Goal: Ask a question

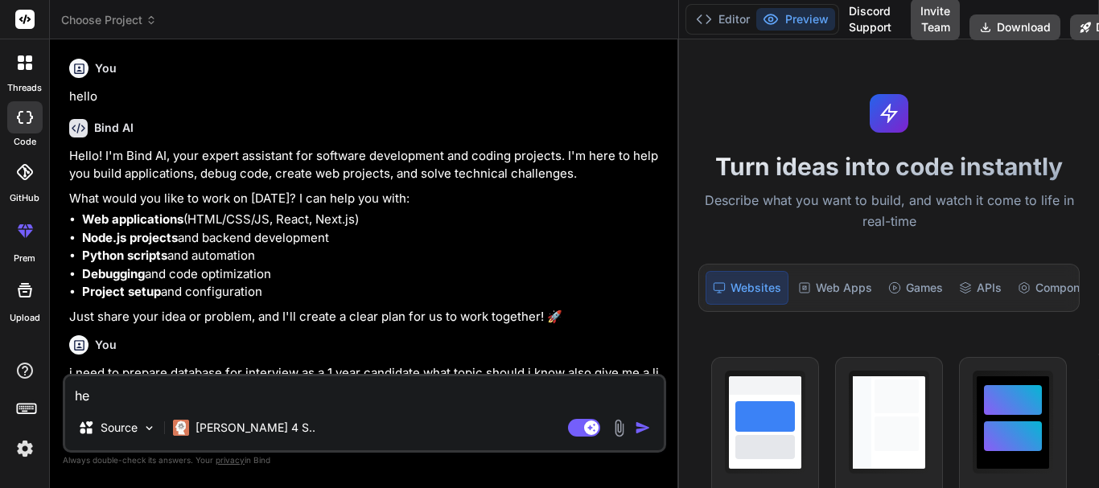
type textarea "hel"
type textarea "x"
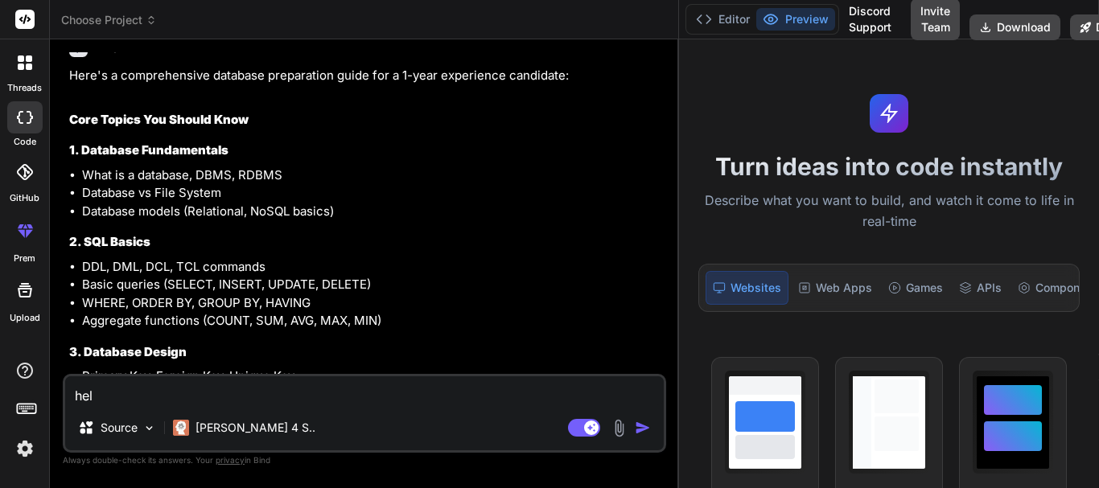
type textarea "help"
type textarea "x"
type textarea "help"
type textarea "x"
type textarea "help m"
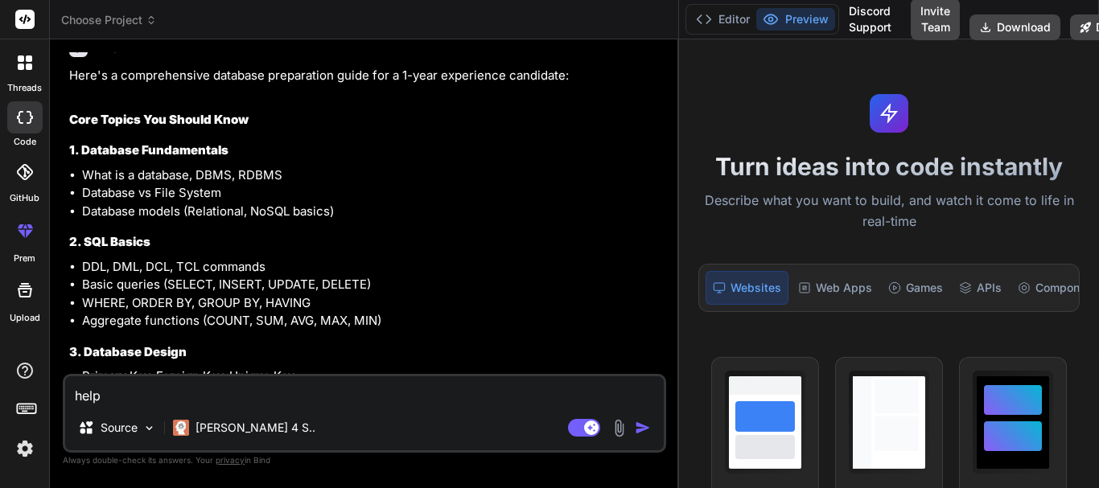
type textarea "x"
type textarea "help me"
type textarea "x"
type textarea "help me"
type textarea "x"
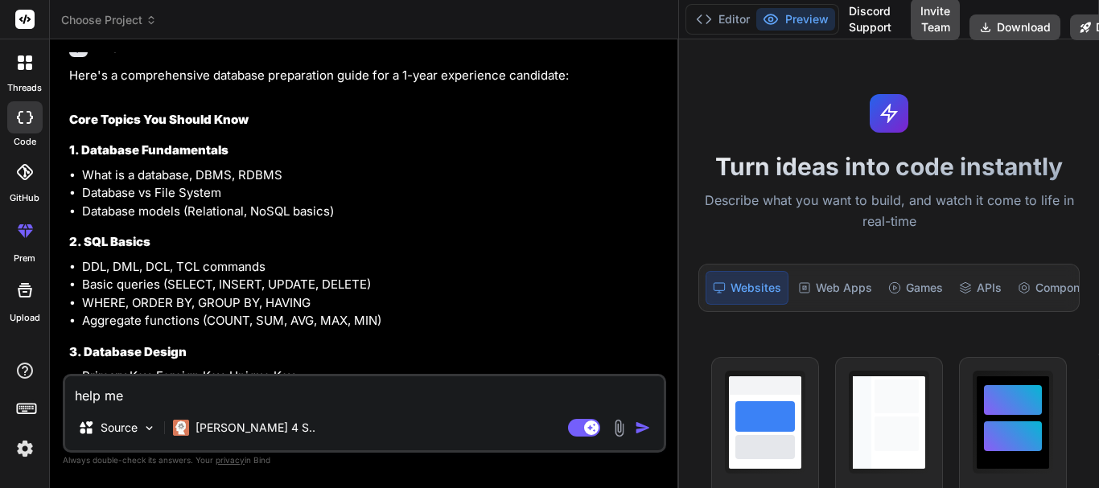
type textarea "help me t"
type textarea "x"
type textarea "help me to"
type textarea "x"
type textarea "help me to"
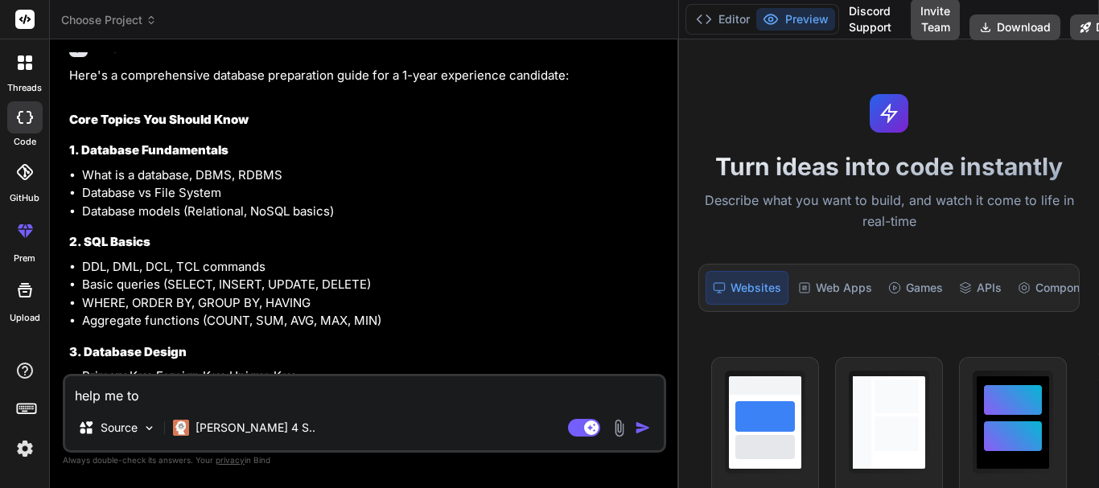
type textarea "x"
type textarea "help me to l"
type textarea "x"
type textarea "help me to le"
type textarea "x"
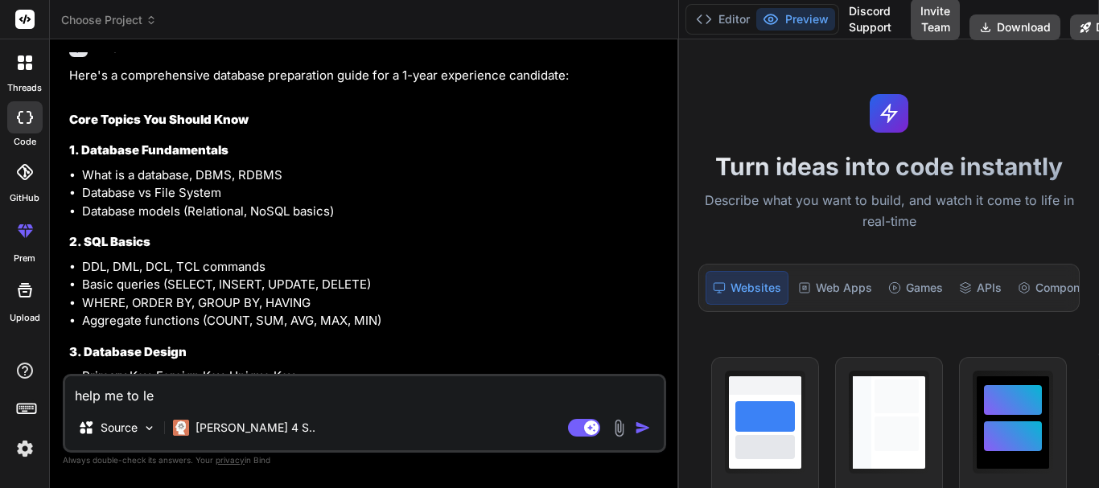
type textarea "help me to lea"
type textarea "x"
type textarea "help me to [PERSON_NAME]"
type textarea "x"
type textarea "help me to learn"
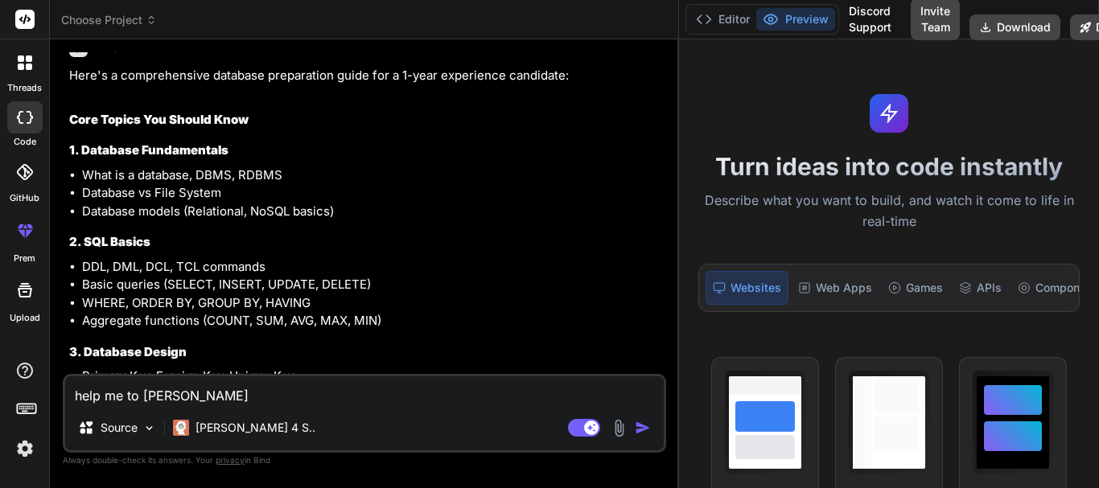
type textarea "x"
type textarea "help me to learn"
type textarea "x"
type textarea "help me to learn v"
type textarea "x"
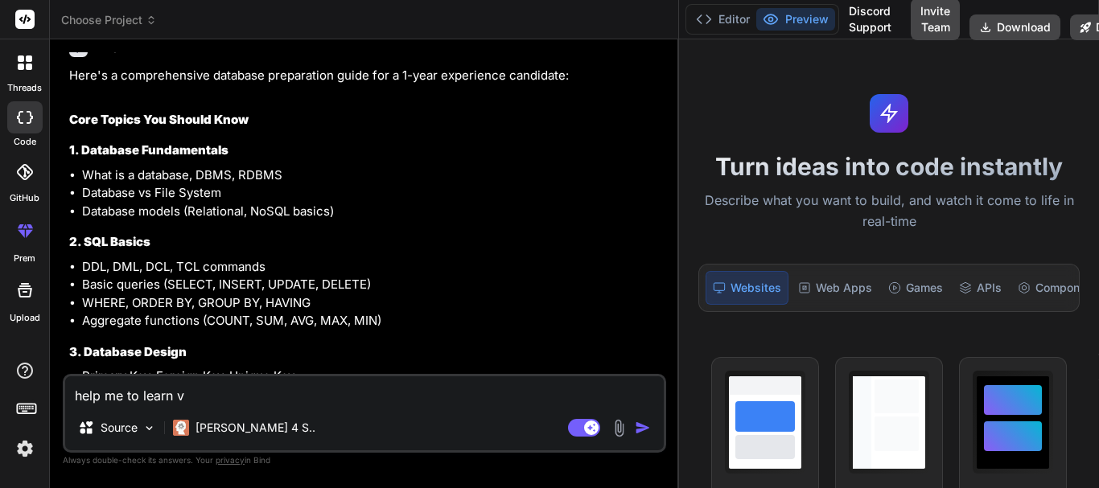
type textarea "help me to learn vu"
type textarea "x"
type textarea "help me to learn vuw"
type textarea "x"
type textarea "help me to learn vu"
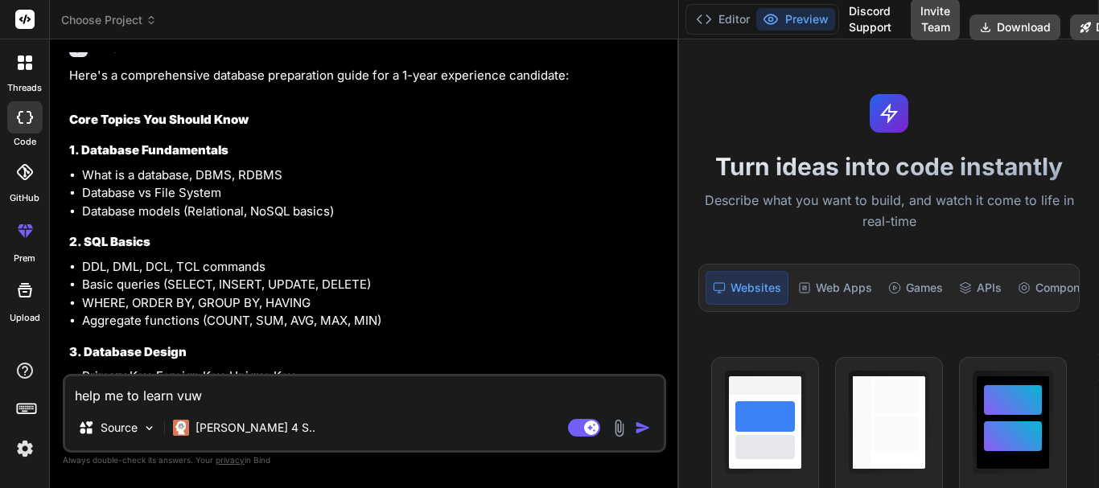
type textarea "x"
type textarea "help me to learn vue"
type textarea "x"
type textarea "help me to learn vue"
type textarea "x"
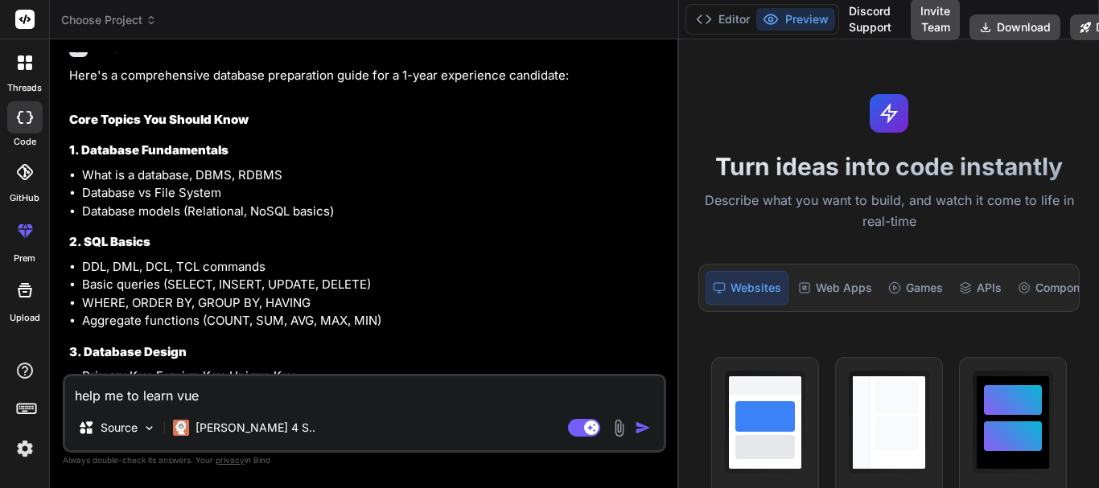
type textarea "help me to learn vue j"
type textarea "x"
type textarea "help me to learn [PERSON_NAME]"
type textarea "x"
type textarea "help me to learn [PERSON_NAME]"
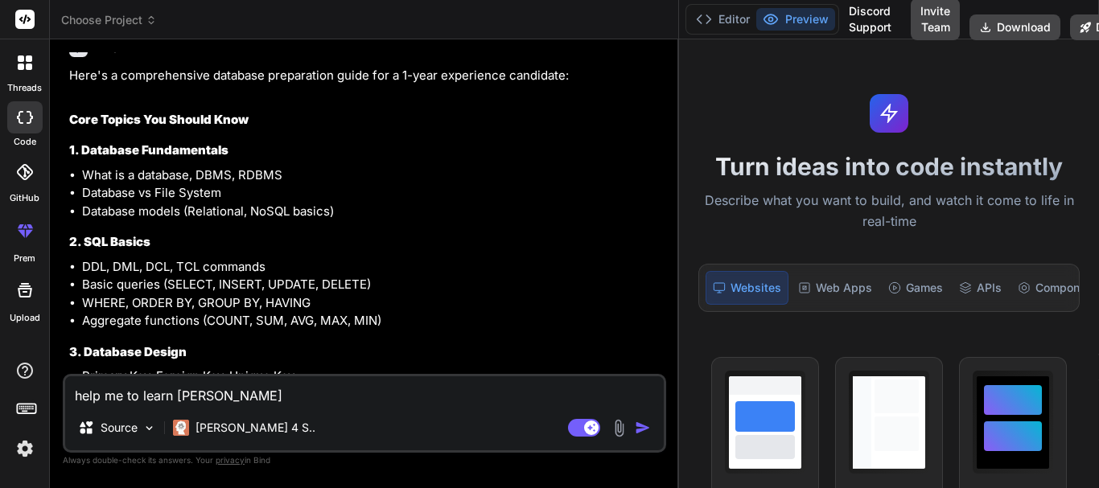
type textarea "x"
type textarea "help me to learn [PERSON_NAME] u"
type textarea "x"
type textarea "help me to learn [PERSON_NAME] us"
type textarea "x"
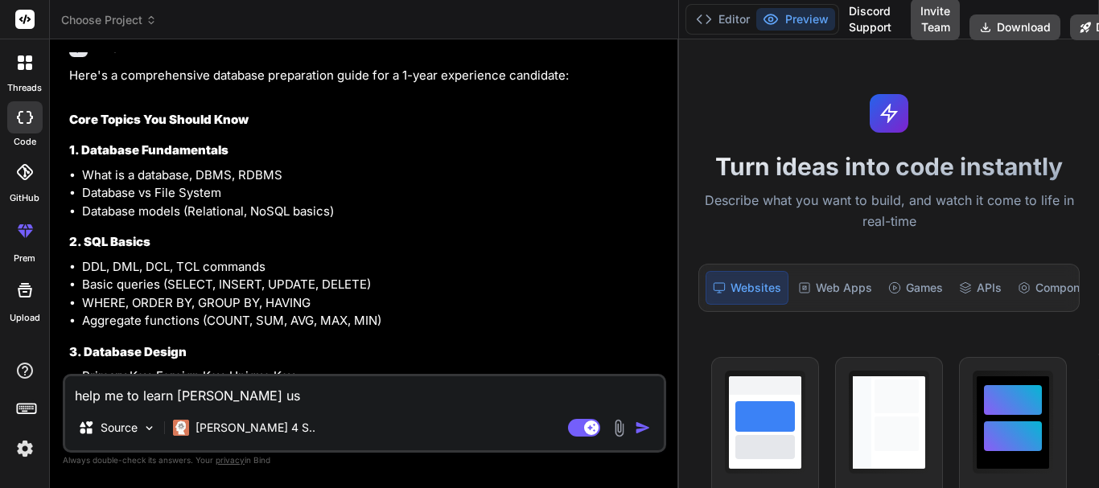
type textarea "help me to learn [PERSON_NAME] usi"
type textarea "x"
type textarea "help me to learn [PERSON_NAME] usin"
type textarea "x"
type textarea "help me to learn [PERSON_NAME] using"
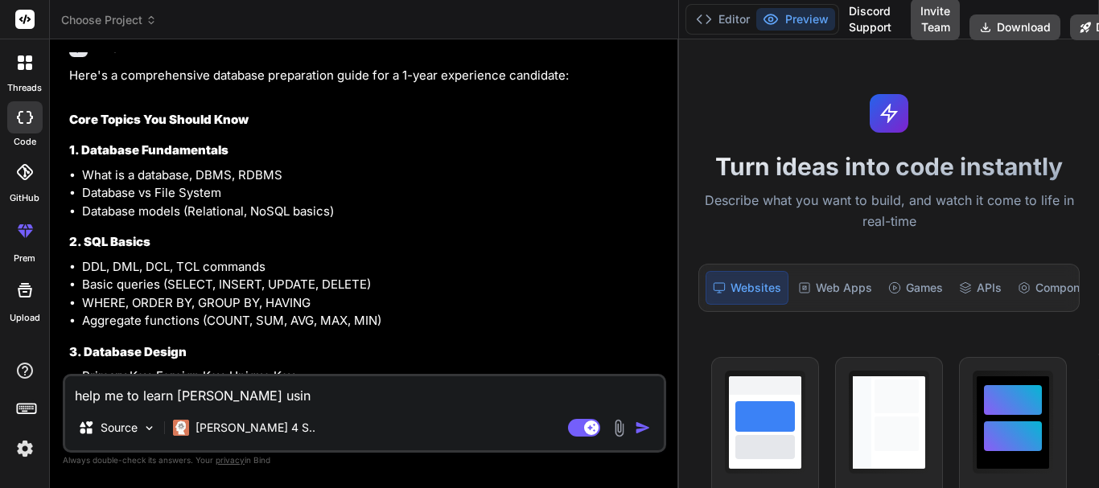
type textarea "x"
type textarea "help me to learn [PERSON_NAME] using"
type textarea "x"
type textarea "help me to learn [PERSON_NAME] using t"
type textarea "x"
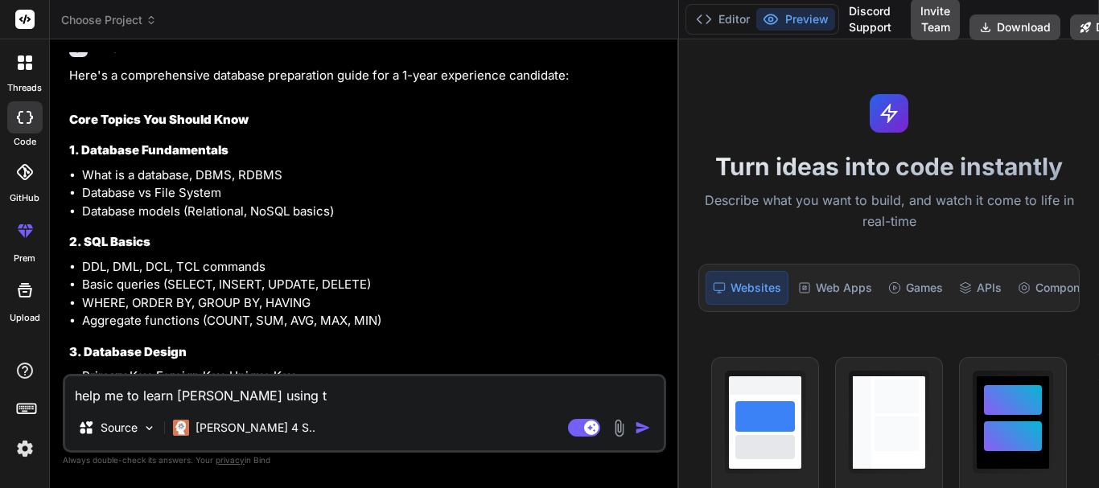
type textarea "help me to learn [PERSON_NAME] using th"
type textarea "x"
type textarea "help me to learn [PERSON_NAME] using the"
type textarea "x"
type textarea "help me to learn [PERSON_NAME] using the"
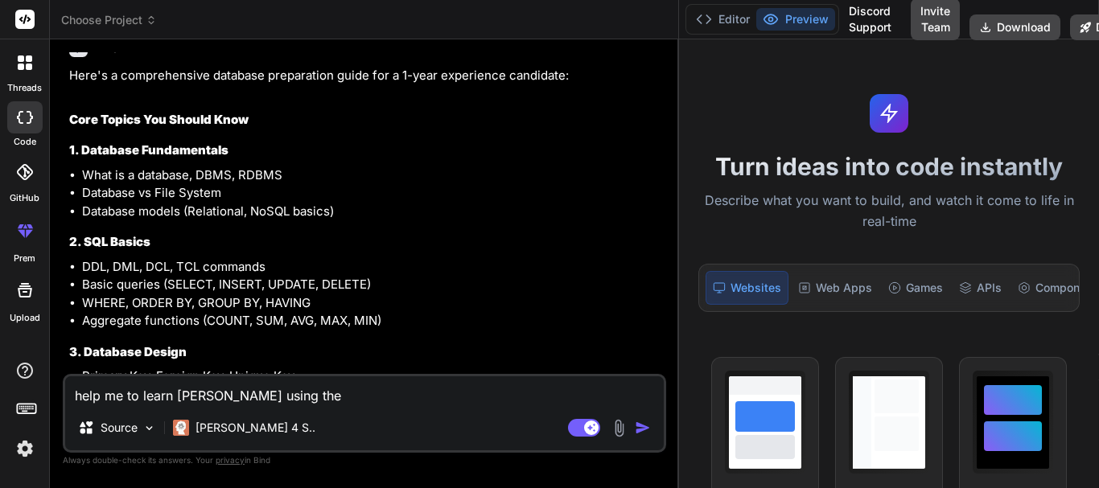
type textarea "x"
type textarea "help me to learn [PERSON_NAME] using the s"
type textarea "x"
type textarea "help me to learn [PERSON_NAME] using the st"
type textarea "x"
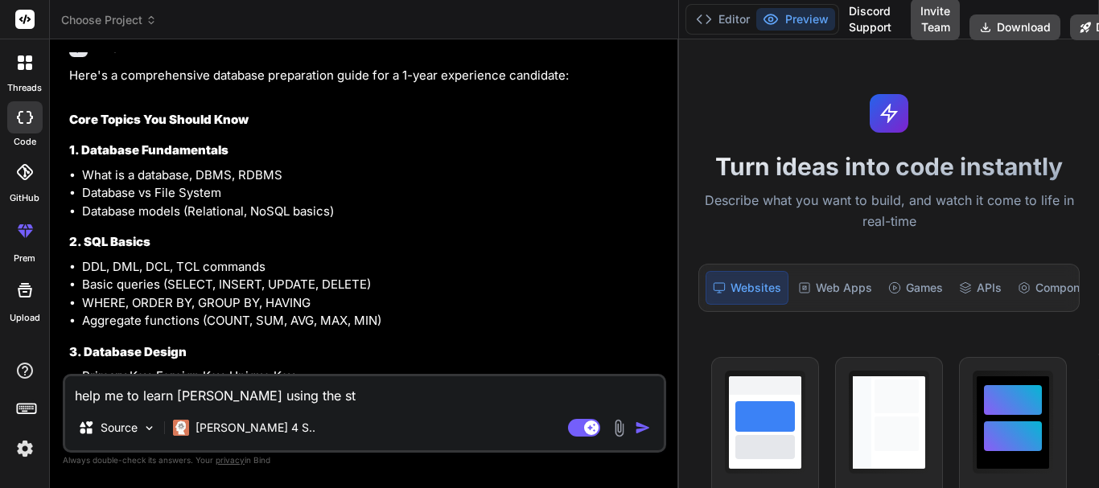
type textarea "help me to learn [PERSON_NAME] using the stu"
type textarea "x"
type textarea "help me to learn [PERSON_NAME] using the stud"
type textarea "x"
type textarea "help me to learn [PERSON_NAME] using the stude"
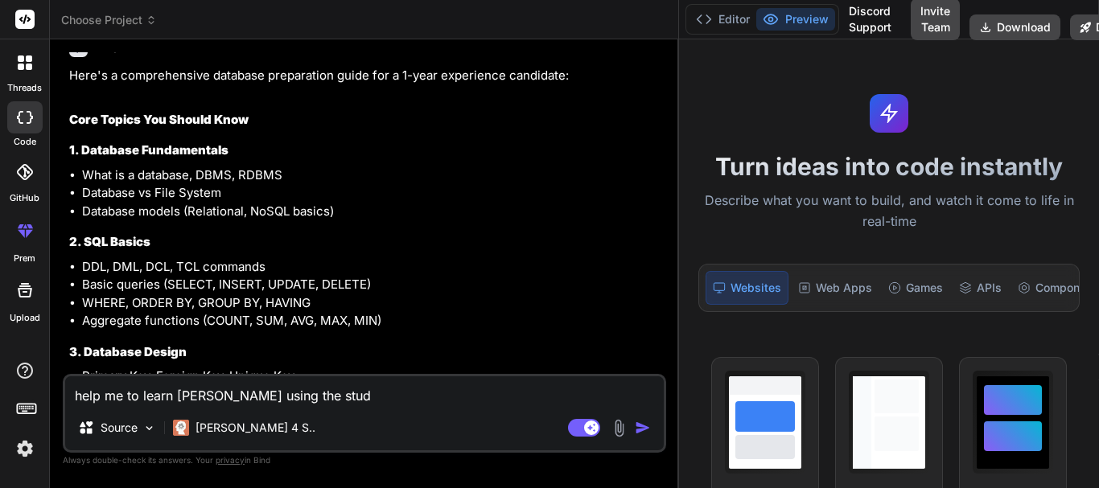
type textarea "x"
type textarea "help me to learn [PERSON_NAME] using the stud"
type textarea "x"
type textarea "help me to learn [PERSON_NAME] using the stu"
type textarea "x"
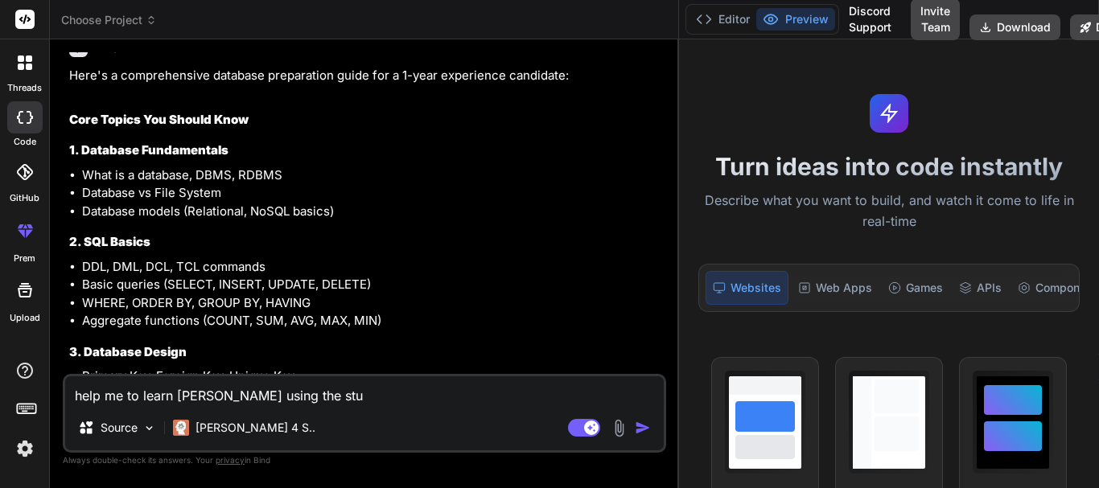
type textarea "help me to learn [PERSON_NAME] using the st"
type textarea "x"
type textarea "help me to learn [PERSON_NAME] using the s"
type textarea "x"
type textarea "help me to learn [PERSON_NAME] using the"
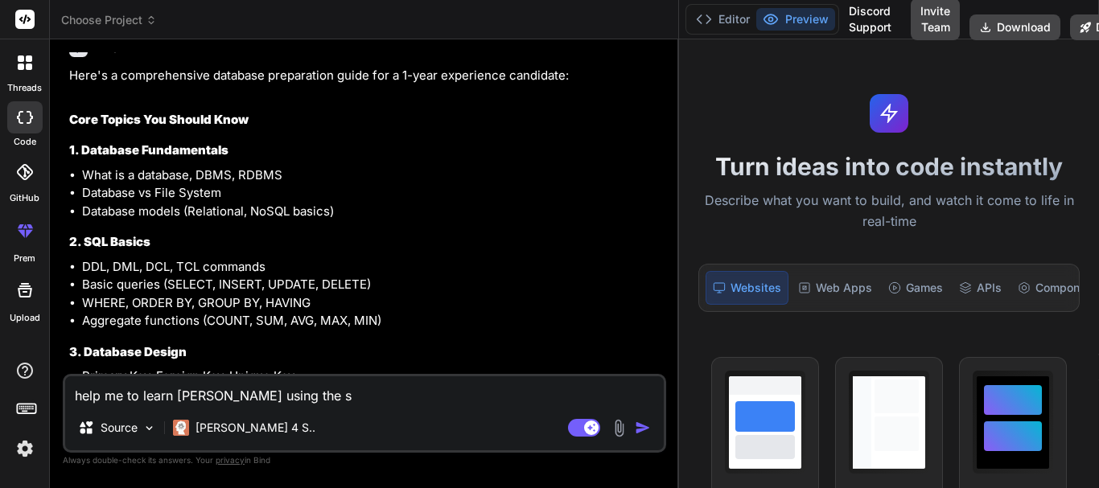
type textarea "x"
type textarea "help me to learn [PERSON_NAME] using the d"
type textarea "x"
type textarea "help me to learn [PERSON_NAME] using the de"
type textarea "x"
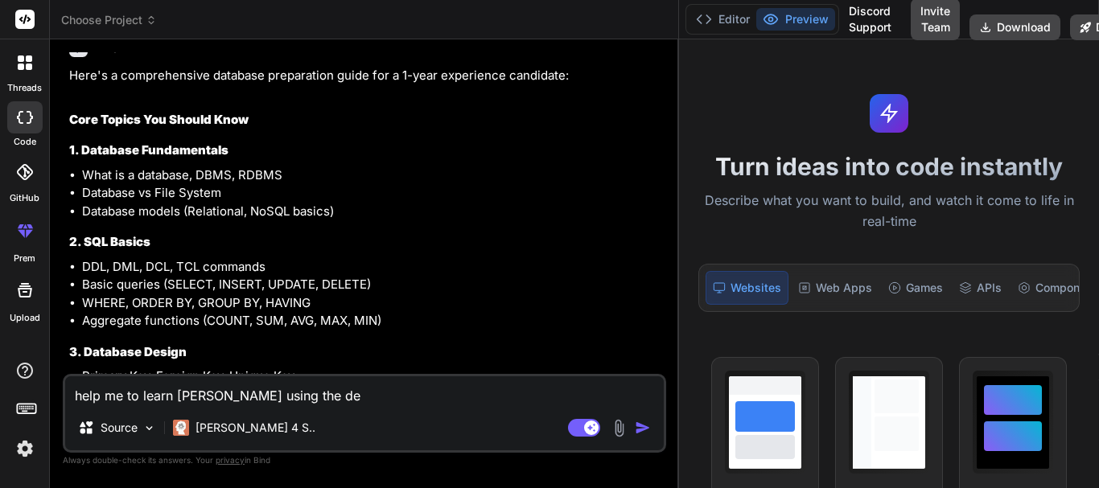
type textarea "help me to learn [PERSON_NAME] using the dev"
type textarea "x"
type textarea "help me to learn [PERSON_NAME] using the deve"
type textarea "x"
type textarea "help me to learn [PERSON_NAME] using the devel"
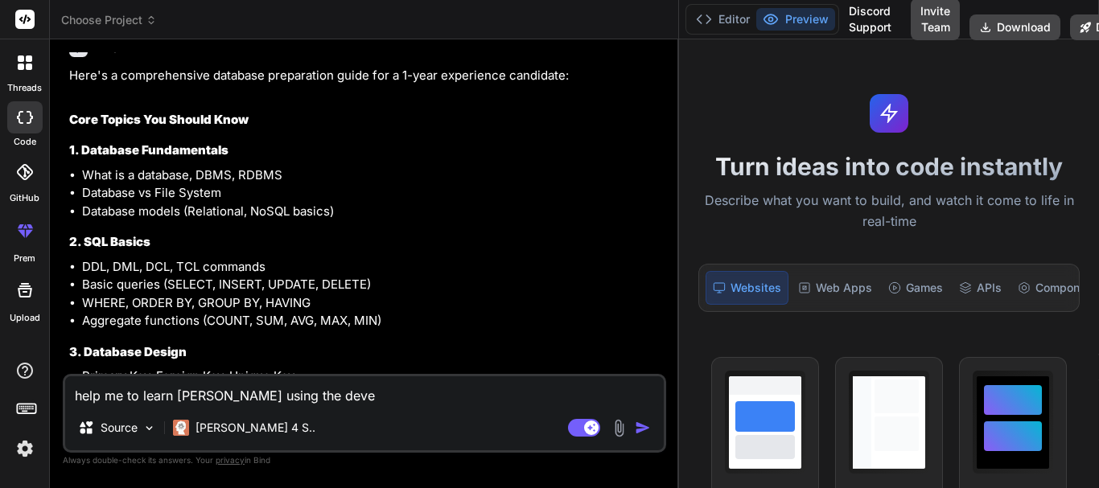
type textarea "x"
type textarea "help me to learn [PERSON_NAME] using the develo"
type textarea "x"
type textarea "help me to learn [PERSON_NAME] using the develop"
type textarea "x"
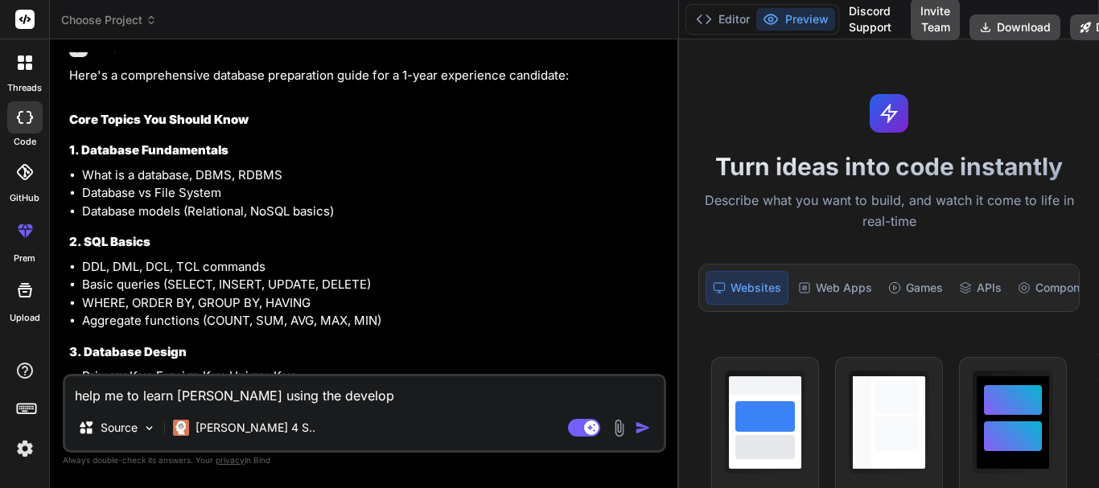
type textarea "help me to learn [PERSON_NAME] using the developi"
type textarea "x"
type textarea "help me to learn [PERSON_NAME] using the developin"
type textarea "x"
type textarea "help me to learn [PERSON_NAME] using the developing"
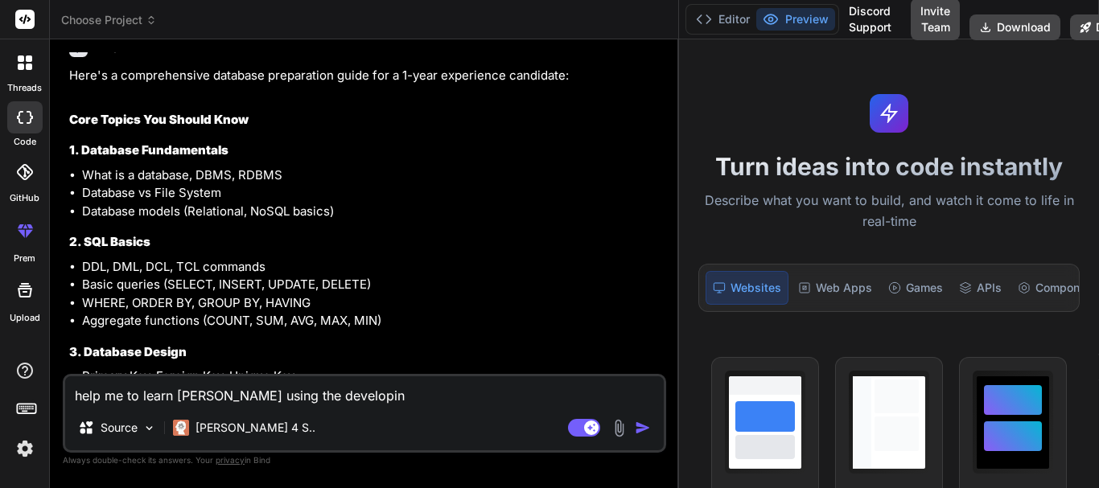
type textarea "x"
type textarea "help me to learn [PERSON_NAME] using the developing"
type textarea "x"
type textarea "help me to learn [PERSON_NAME] using the developing a"
type textarea "x"
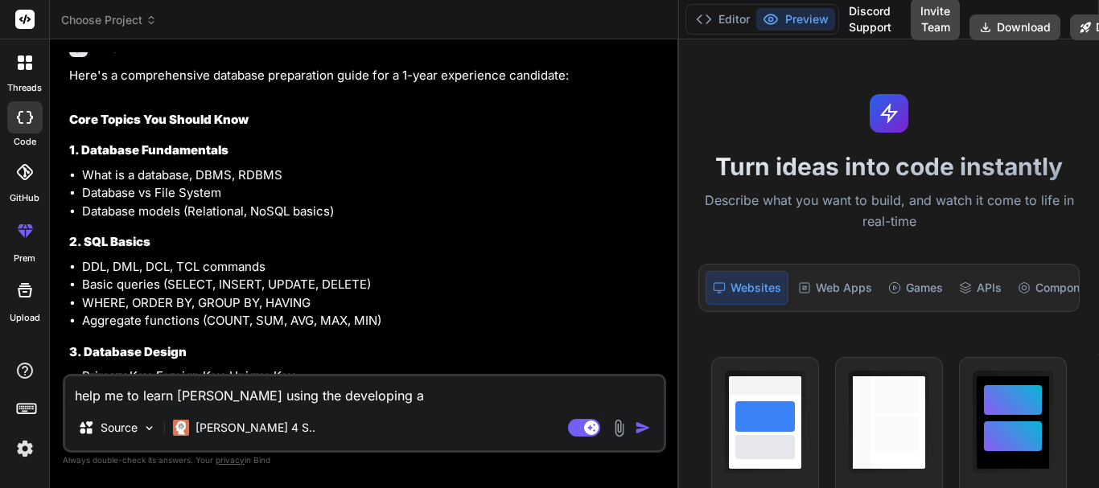
type textarea "help me to learn [PERSON_NAME] using the developing a"
type textarea "x"
type textarea "help me to learn [PERSON_NAME] using the developing a s"
type textarea "x"
type textarea "help me to learn [PERSON_NAME] using the developing a st"
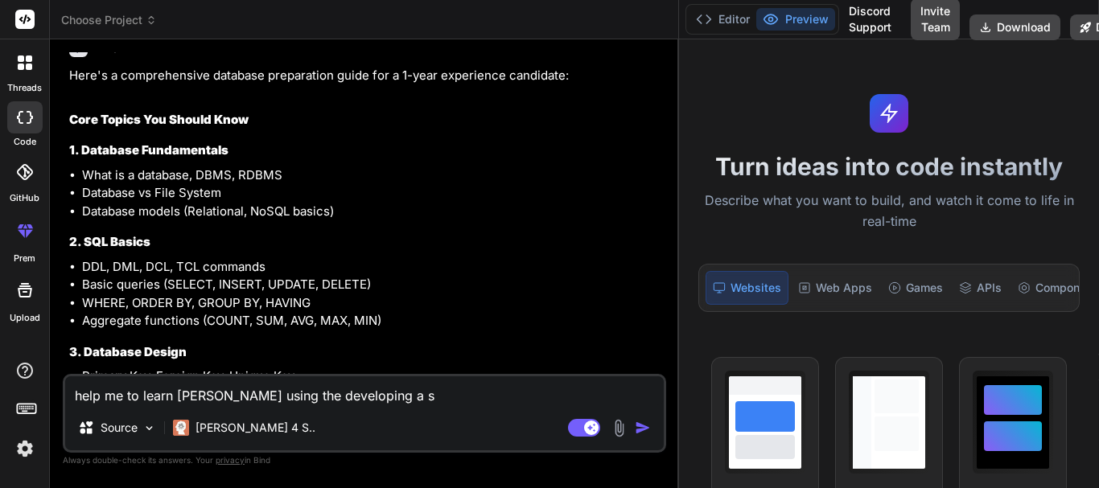
type textarea "x"
type textarea "help me to learn [PERSON_NAME] using the developing a stu"
type textarea "x"
type textarea "help me to learn [PERSON_NAME] using the developing a stud"
type textarea "x"
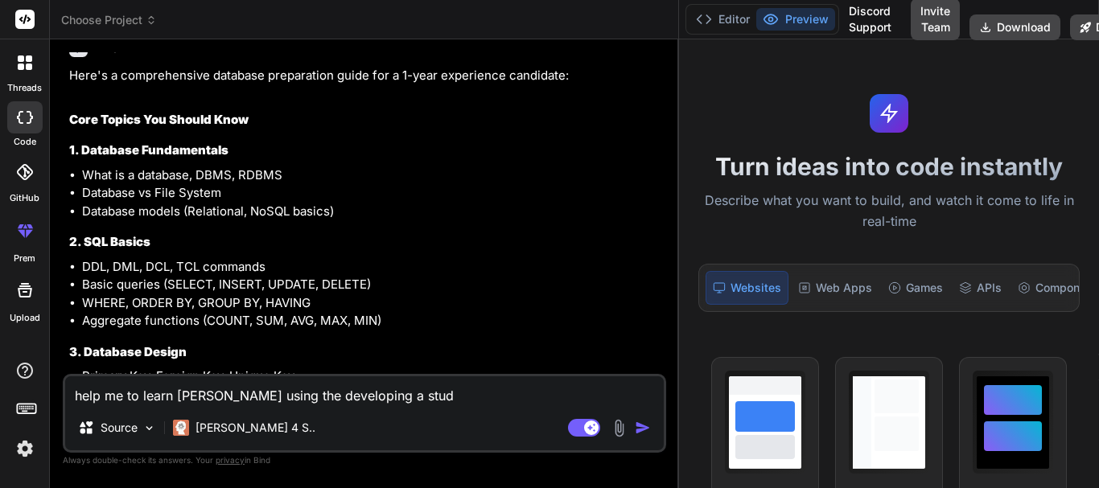
type textarea "help me to learn [PERSON_NAME] using the developing a stude"
type textarea "x"
type textarea "help me to learn [PERSON_NAME] using the developing a studen"
type textarea "x"
type textarea "help me to learn [PERSON_NAME] using the developing a student"
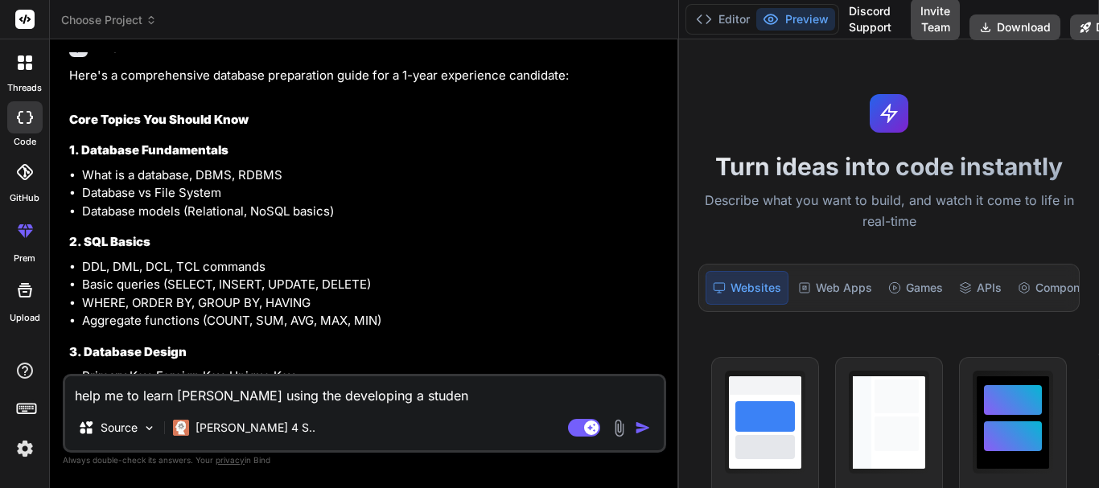
type textarea "x"
type textarea "help me to learn [PERSON_NAME] using the developing a student"
type textarea "x"
type textarea "help me to learn [PERSON_NAME] using the developing a student m"
type textarea "x"
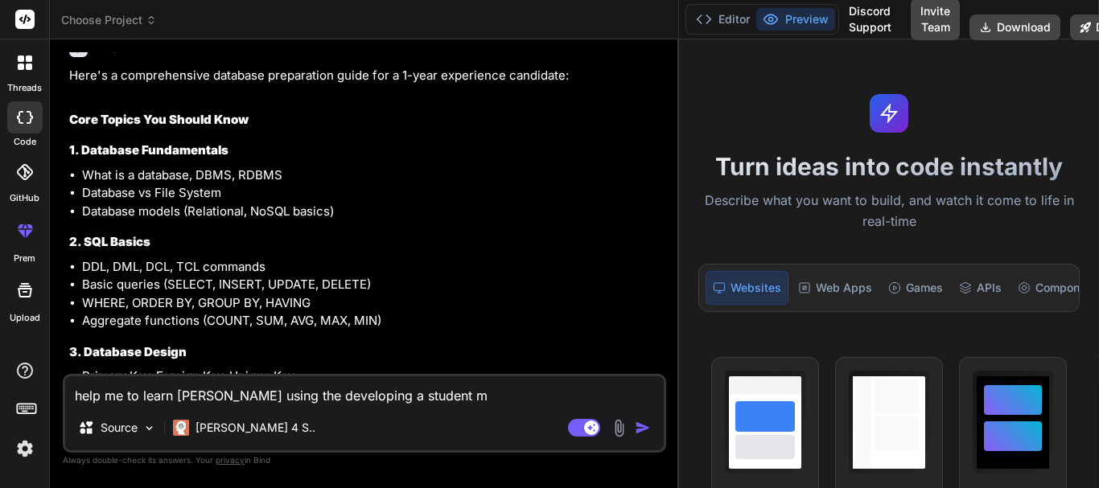
type textarea "help me to learn [PERSON_NAME] using the developing a student ma"
type textarea "x"
type textarea "help me to learn [PERSON_NAME] using the developing a student man"
type textarea "x"
type textarea "help me to learn [PERSON_NAME] using the developing a student [PERSON_NAME]"
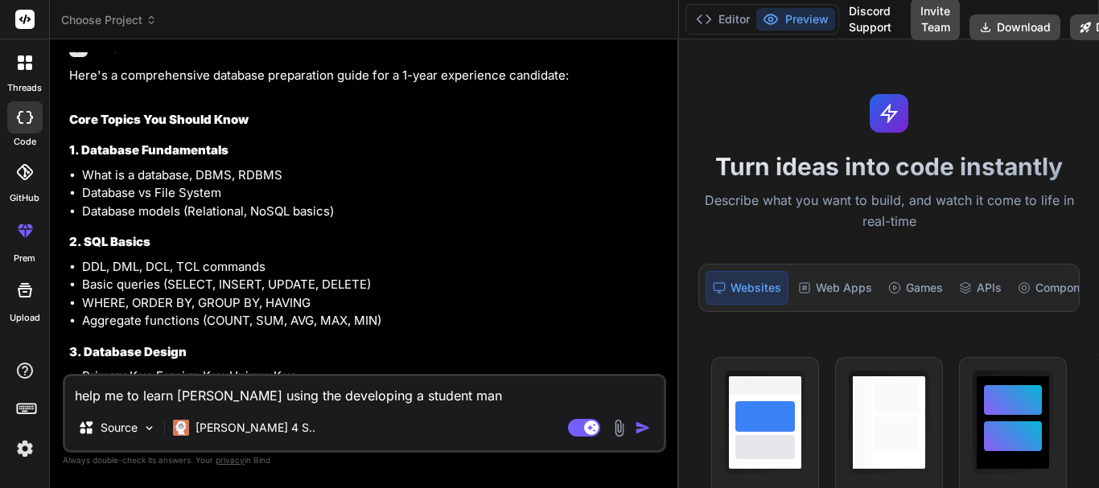
type textarea "x"
type textarea "help me to learn [PERSON_NAME] using the developing a student manag"
type textarea "x"
type textarea "help me to learn [PERSON_NAME] using the developing a student manage"
type textarea "x"
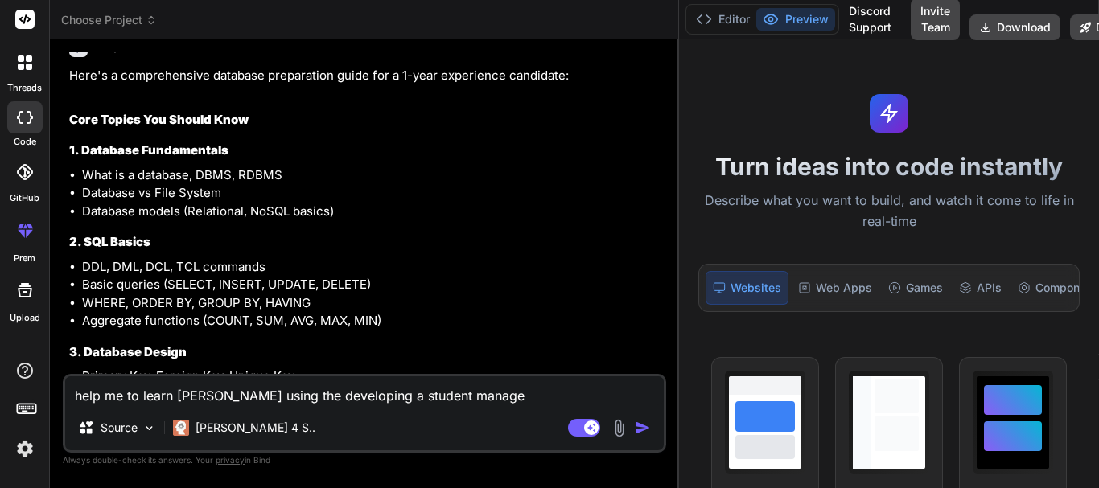
type textarea "help me to learn [PERSON_NAME] using the developing a student managem"
type textarea "x"
type textarea "help me to learn [PERSON_NAME] using the developing a student manageme"
type textarea "x"
type textarea "help me to learn [PERSON_NAME] using the developing a student managemen"
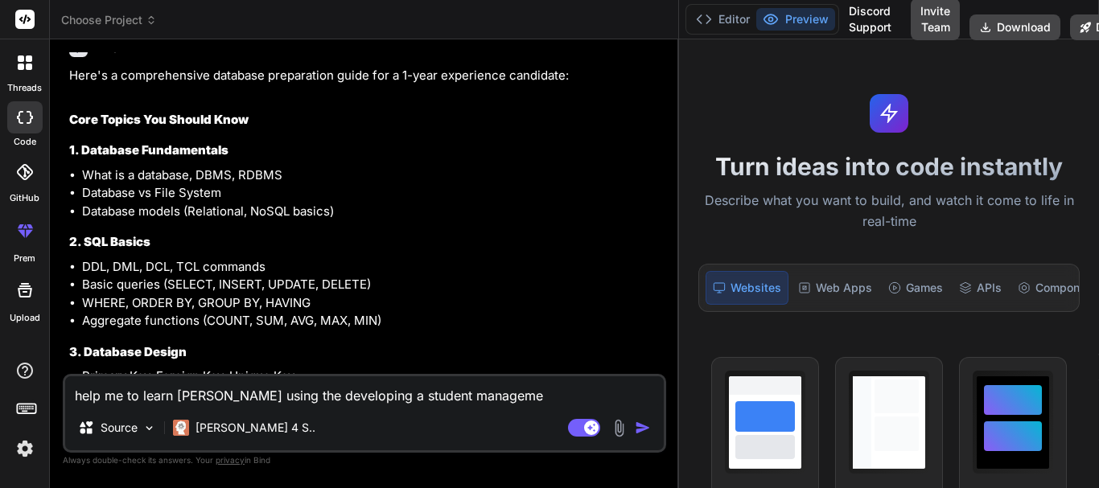
type textarea "x"
type textarea "help me to learn [PERSON_NAME] using the developing a student management"
type textarea "x"
type textarea "help me to learn [PERSON_NAME] using the developing a student management"
type textarea "x"
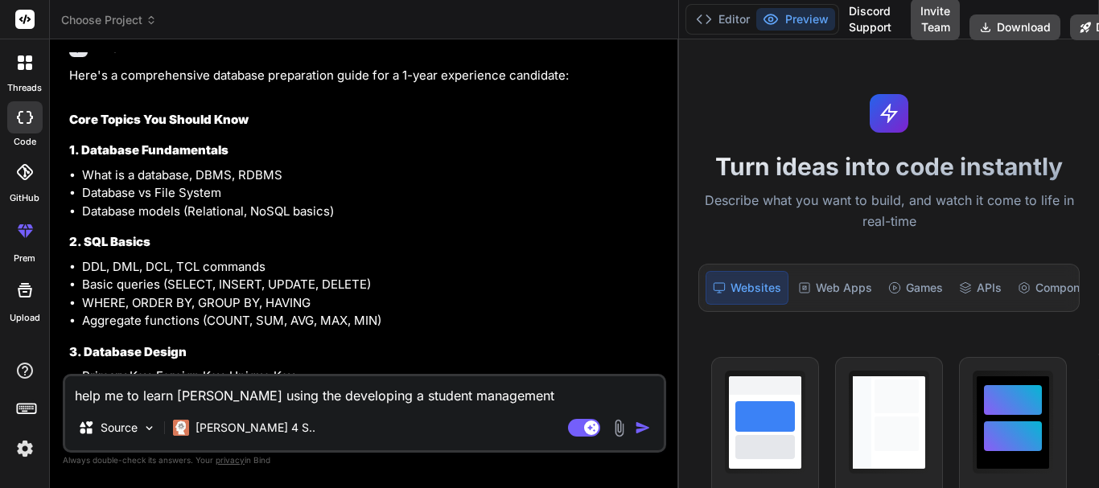
type textarea "help me to learn [PERSON_NAME] using the developing a student management s"
type textarea "x"
type textarea "help me to learn [PERSON_NAME] using the developing a student management sy"
type textarea "x"
type textarea "help me to learn [PERSON_NAME] using the developing a student management sys"
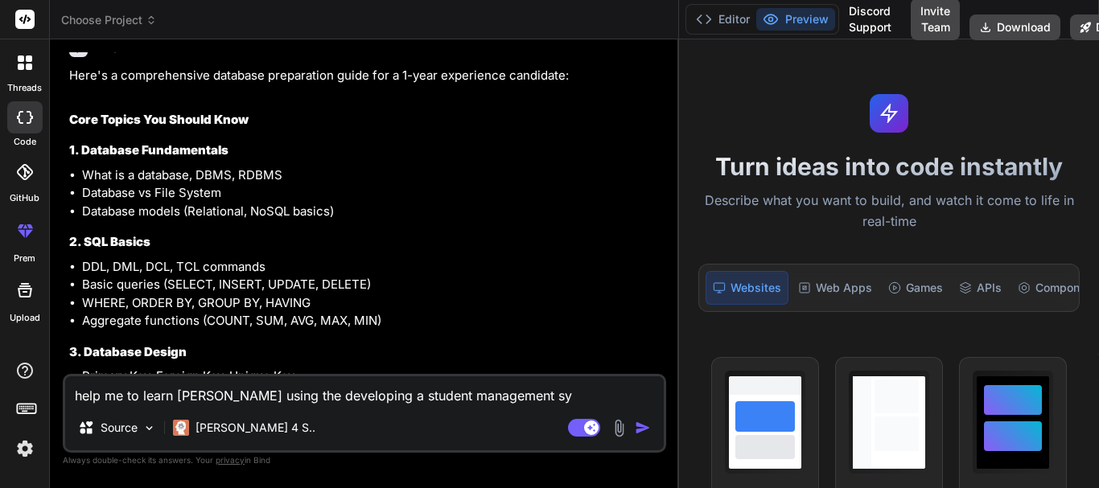
type textarea "x"
type textarea "help me to learn [PERSON_NAME] using the developing a student management syst"
type textarea "x"
type textarea "help me to learn [PERSON_NAME] using the developing a student management syste"
type textarea "x"
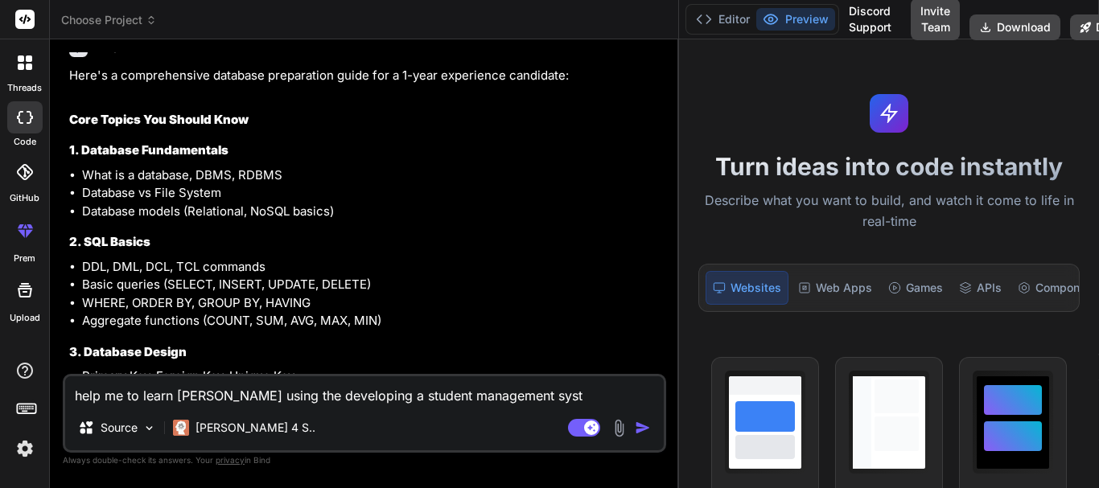
type textarea "help me to learn [PERSON_NAME] using the developing a student management systs"
type textarea "x"
type textarea "help me to learn [PERSON_NAME] using the developing a student management syst"
type textarea "x"
type textarea "help me to learn [PERSON_NAME] using the developing a student management syste"
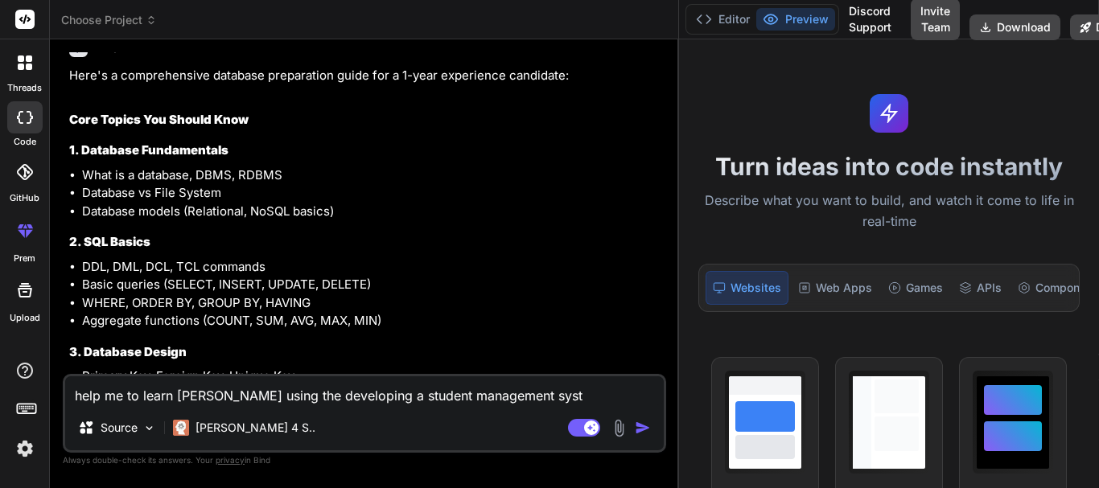
type textarea "x"
type textarea "help me to learn [PERSON_NAME] using the developing a student management system"
type textarea "x"
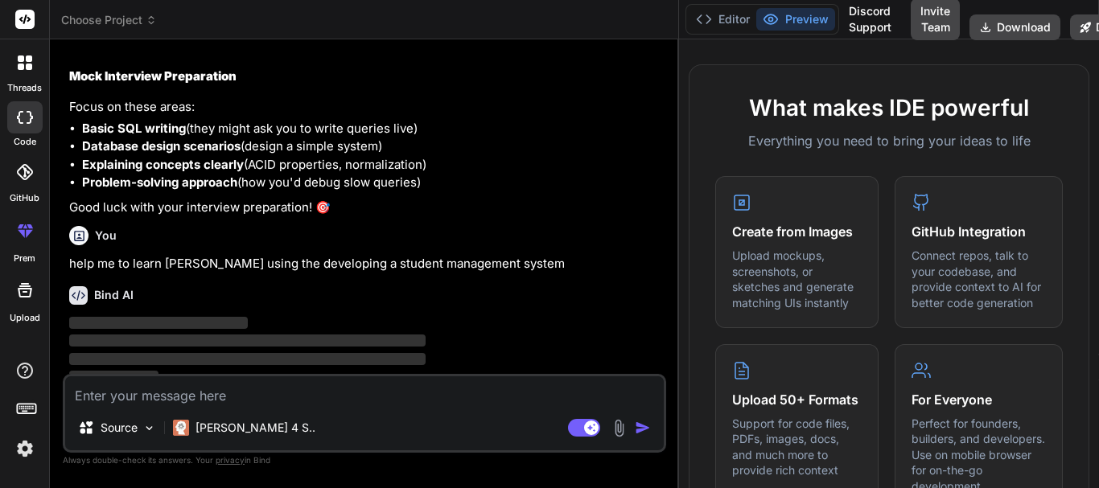
scroll to position [2794, 0]
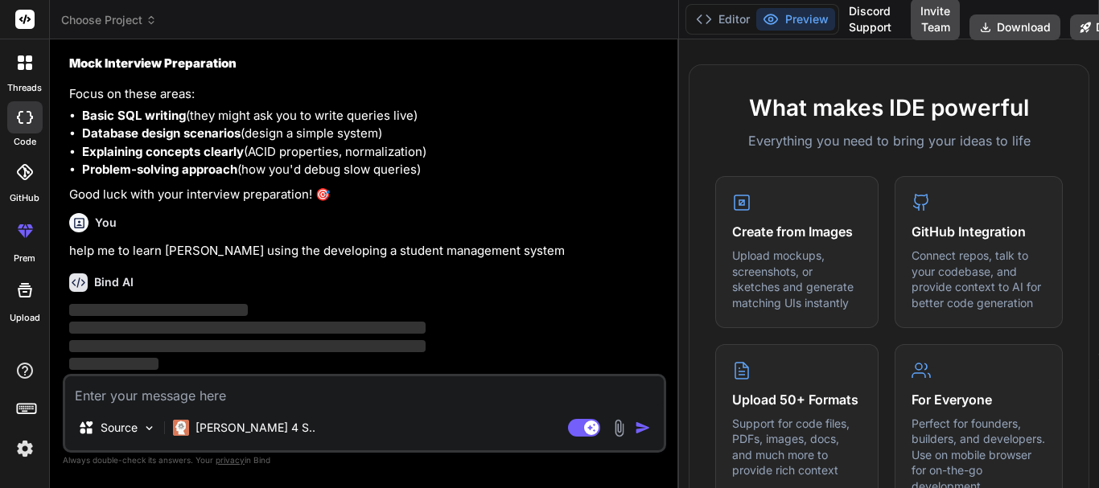
click at [428, 324] on p "‌" at bounding box center [366, 328] width 594 height 18
drag, startPoint x: 477, startPoint y: 249, endPoint x: 420, endPoint y: 264, distance: 58.9
click at [420, 264] on div "Bind AI ‌ ‌ ‌ ‌" at bounding box center [366, 317] width 594 height 113
click at [474, 326] on p "‌" at bounding box center [366, 328] width 594 height 18
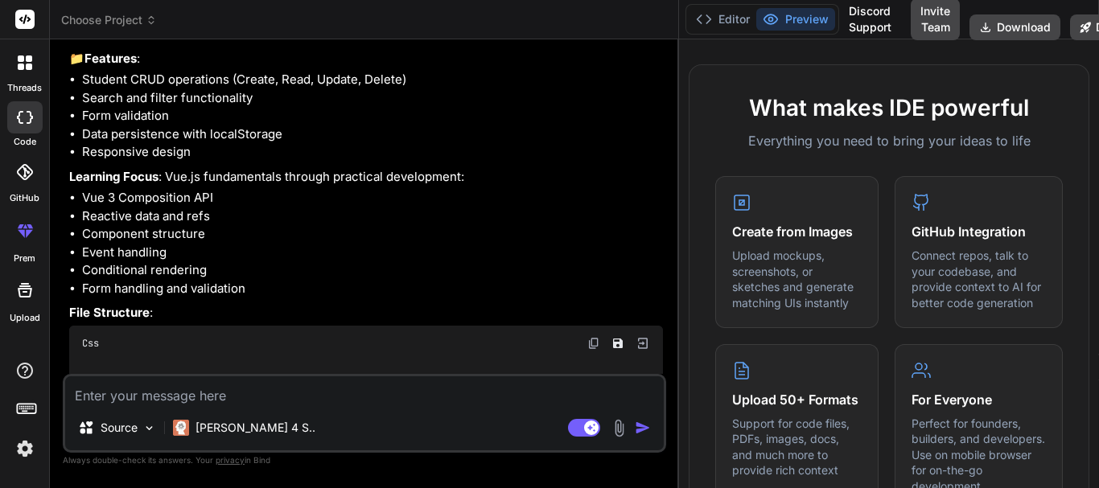
scroll to position [3105, 0]
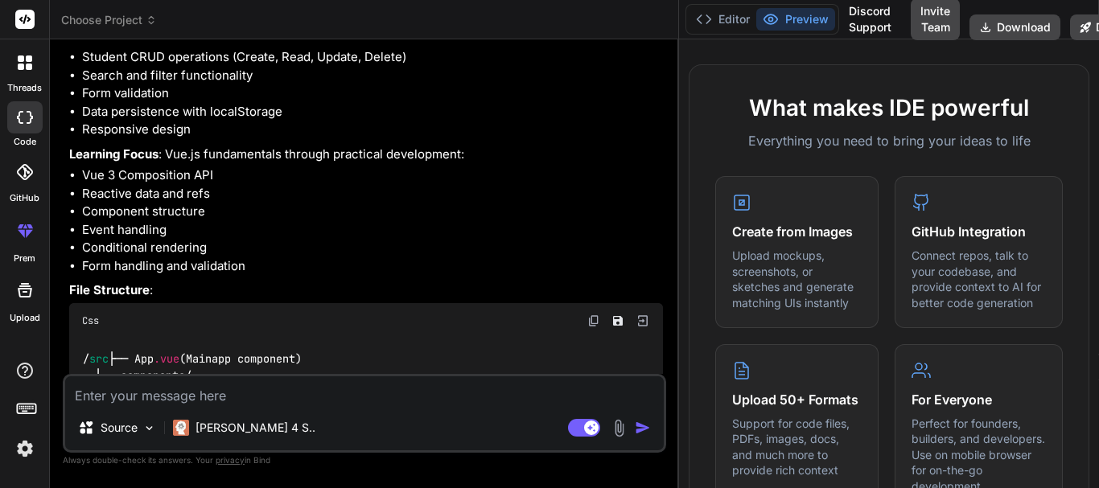
type textarea "x"
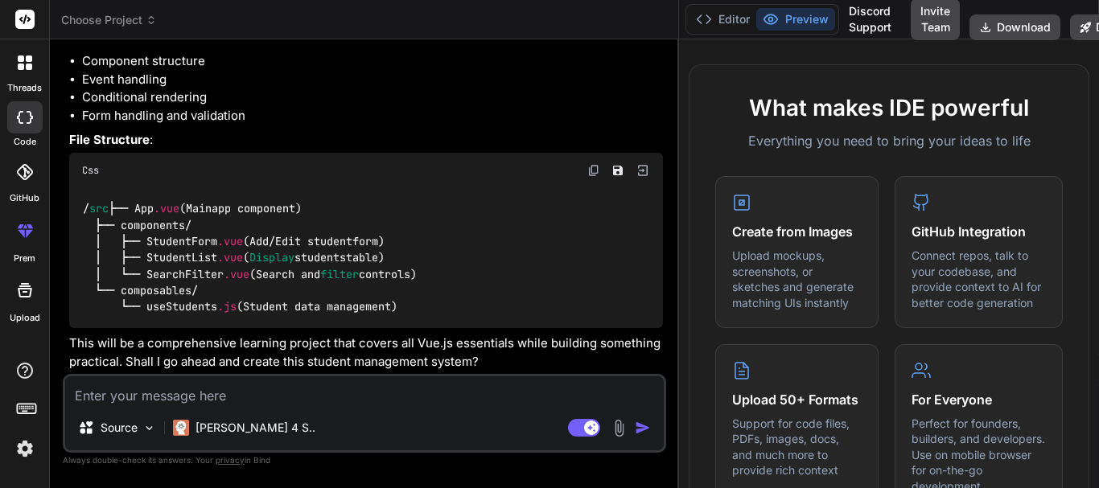
scroll to position [3308, 0]
click at [651, 228] on div "/ src ├── App .vue ( Main app component) ├── components/ │ ├── StudentForm .vue…" at bounding box center [366, 258] width 594 height 141
click at [301, 397] on textarea at bounding box center [364, 390] width 598 height 29
type textarea "o"
type textarea "x"
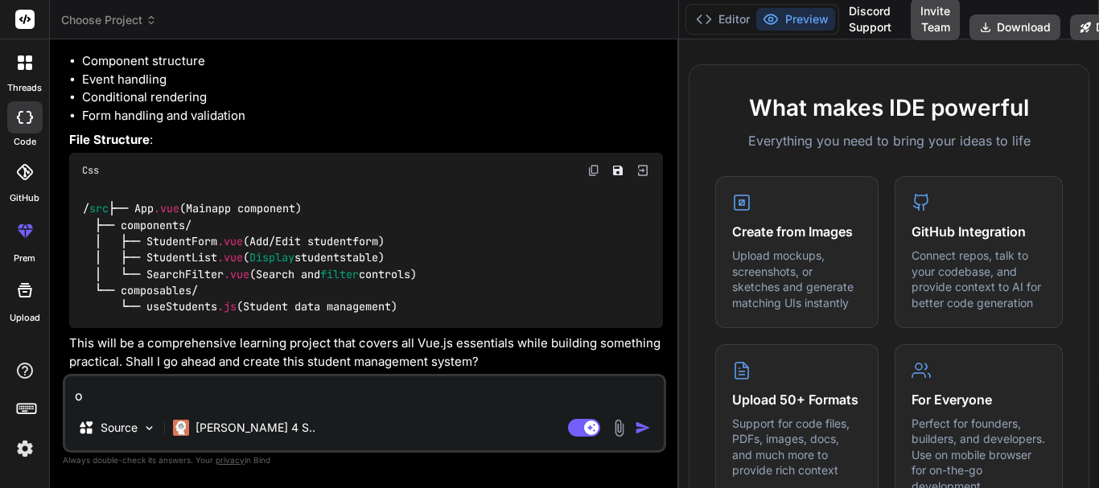
type textarea "ok"
type textarea "x"
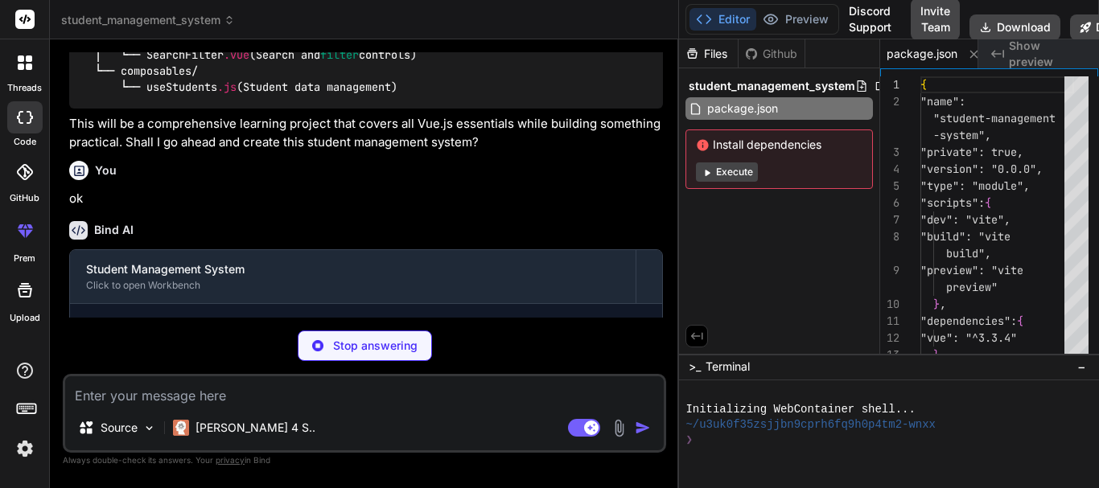
scroll to position [0, 14]
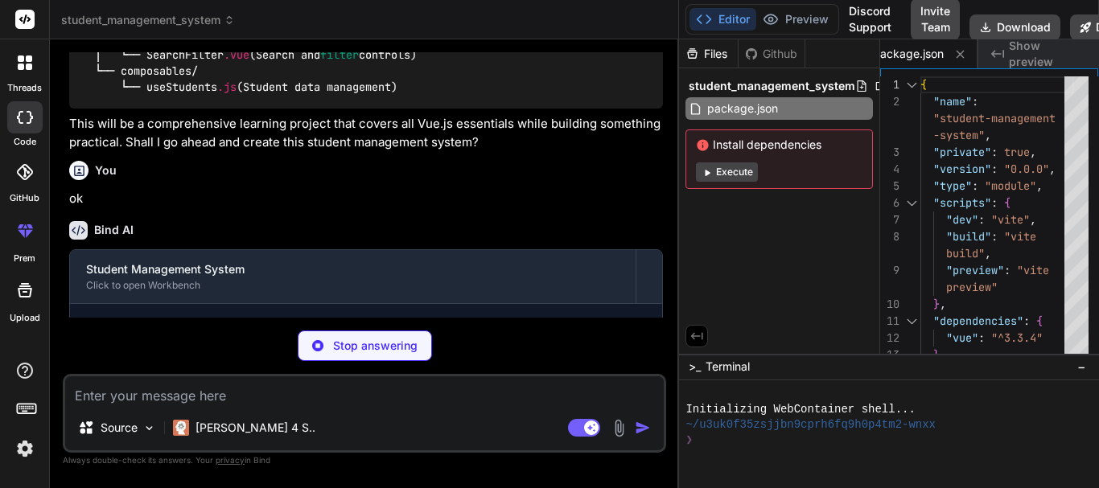
type textarea "x"
type textarea "import { createApp } from 'vue' import './style.css' import App from './App.vue…"
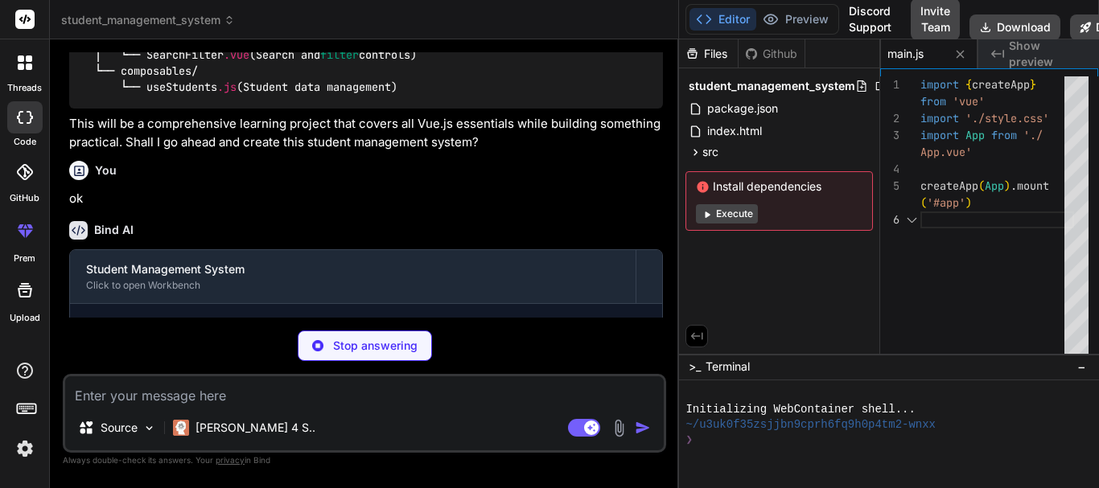
type textarea "x"
type textarea "BlinkMacSystemFont, 'Segoe UI', sans-serif; }"
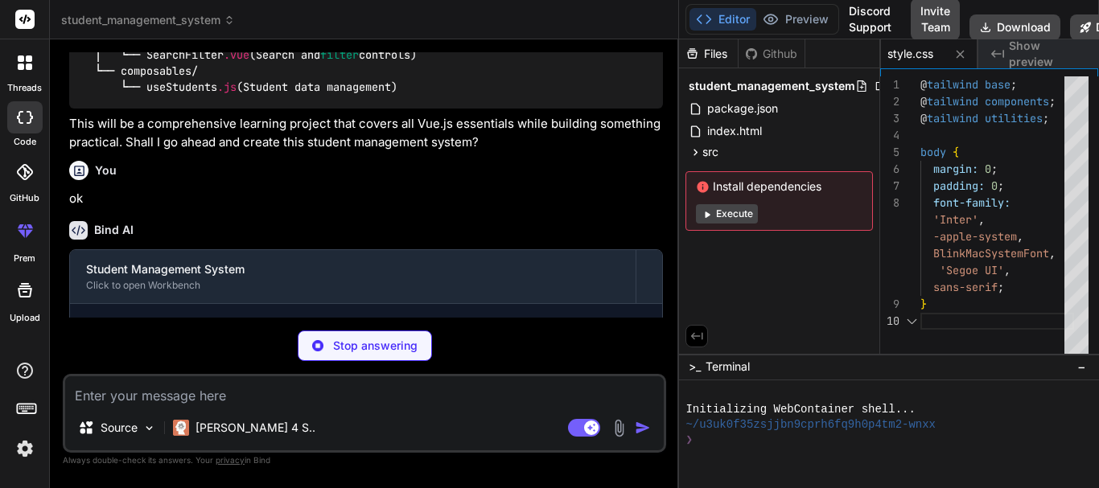
type textarea "x"
type textarea "extend: {}, }, plugins: [], }"
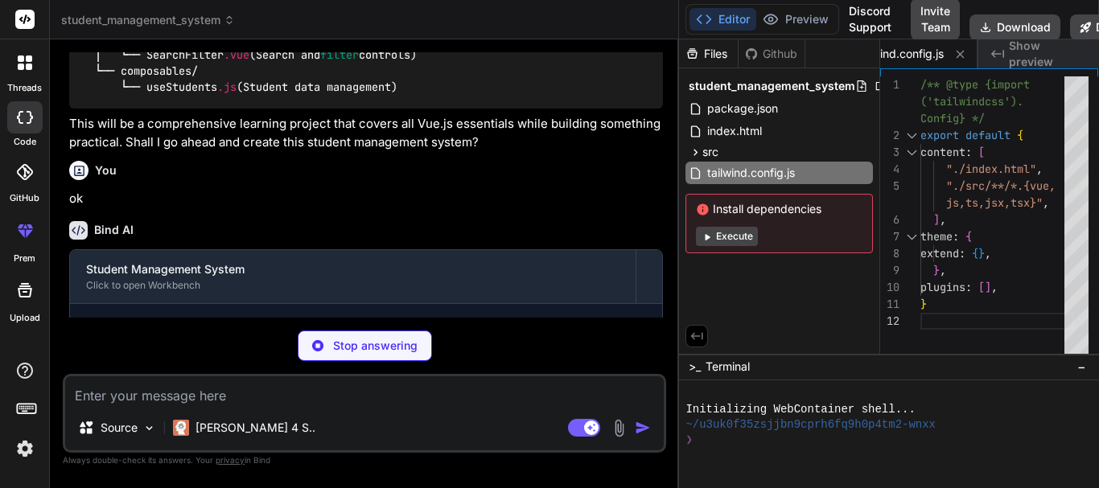
type textarea "x"
type textarea "export default { plugins: { tailwindcss: {}, autoprefixer: {}, }, }"
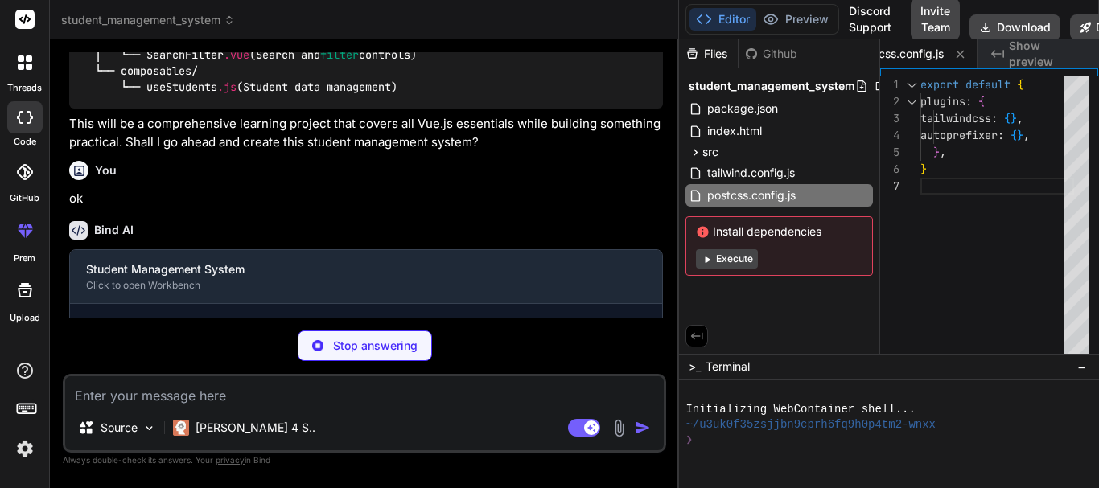
type textarea "x"
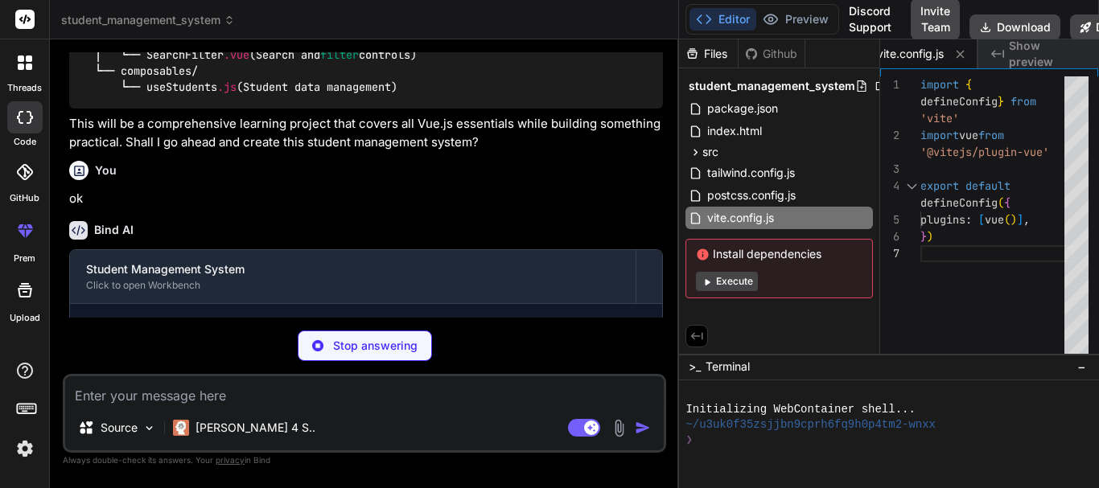
type textarea "x"
type textarea "term } const handleFilter = (grade) => { filterGrade.value = grade } </script>"
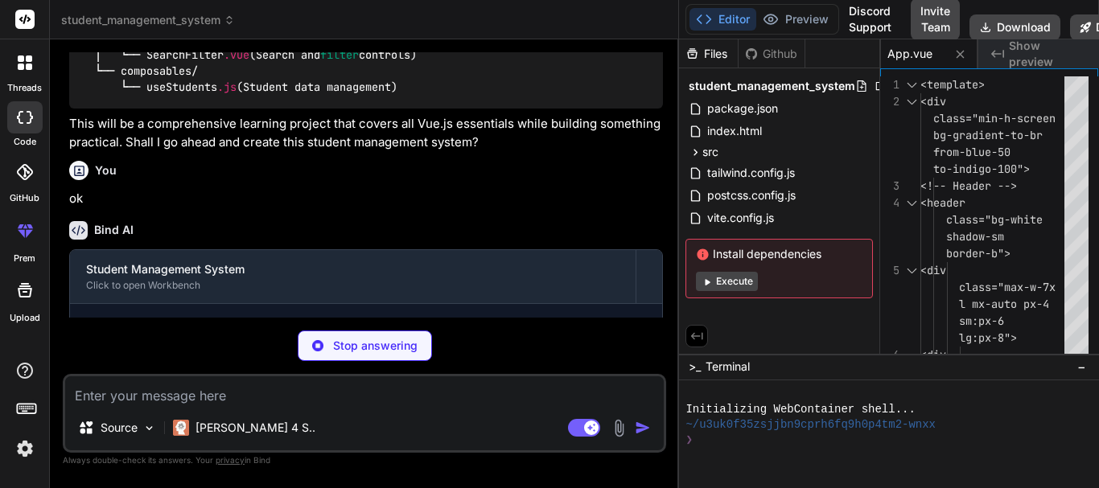
type textarea "x"
type textarea "} } </script>"
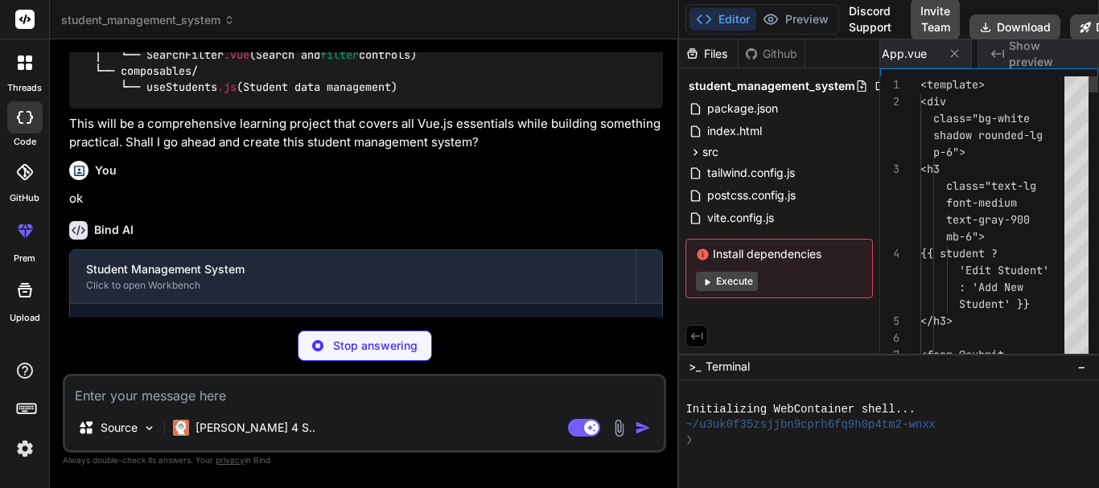
scroll to position [0, 900]
type textarea "x"
type textarea "return date.toLocaleDateString('en-US', { year: 'numeric', month: 'short', day:…"
type textarea "x"
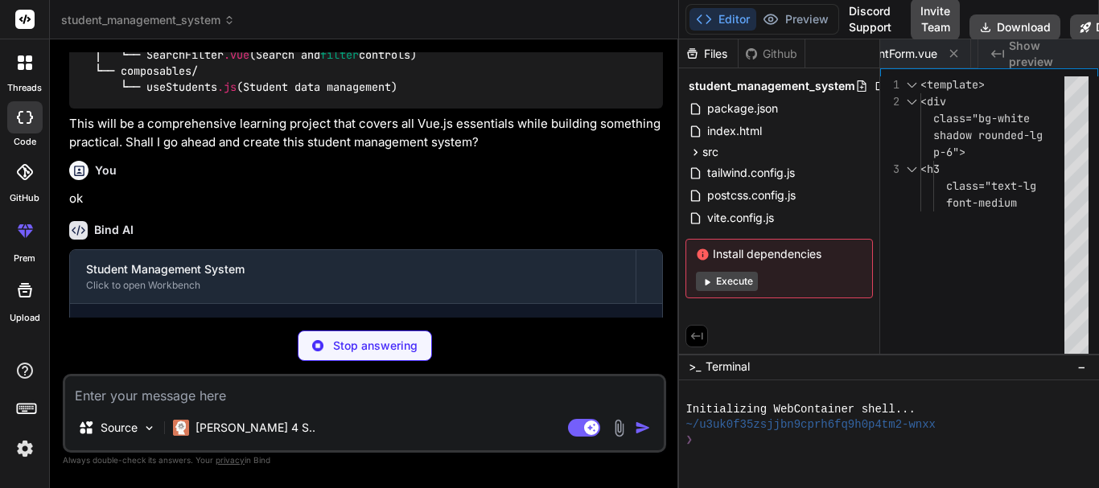
type textarea "x"
type textarea "clearAllStudents, // Data management loadStudents, saveStudents } }"
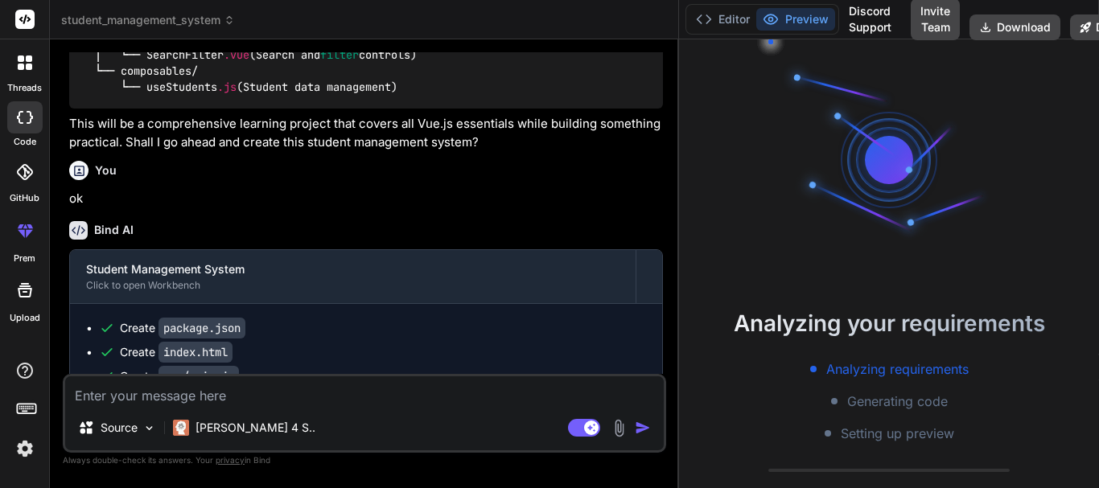
type textarea "x"
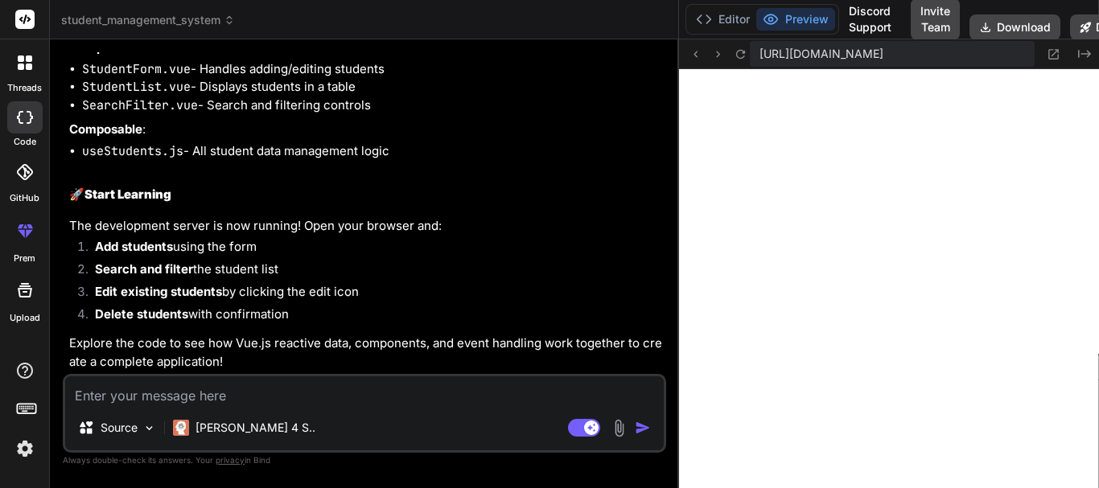
scroll to position [4735, 0]
click at [727, 22] on button "Editor" at bounding box center [722, 19] width 67 height 23
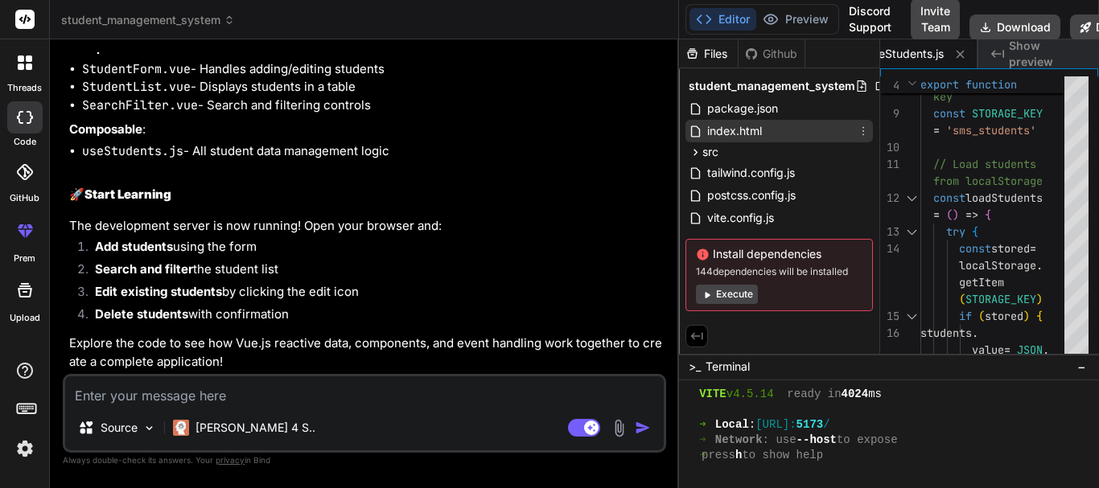
click at [723, 129] on span "index.html" at bounding box center [734, 130] width 58 height 19
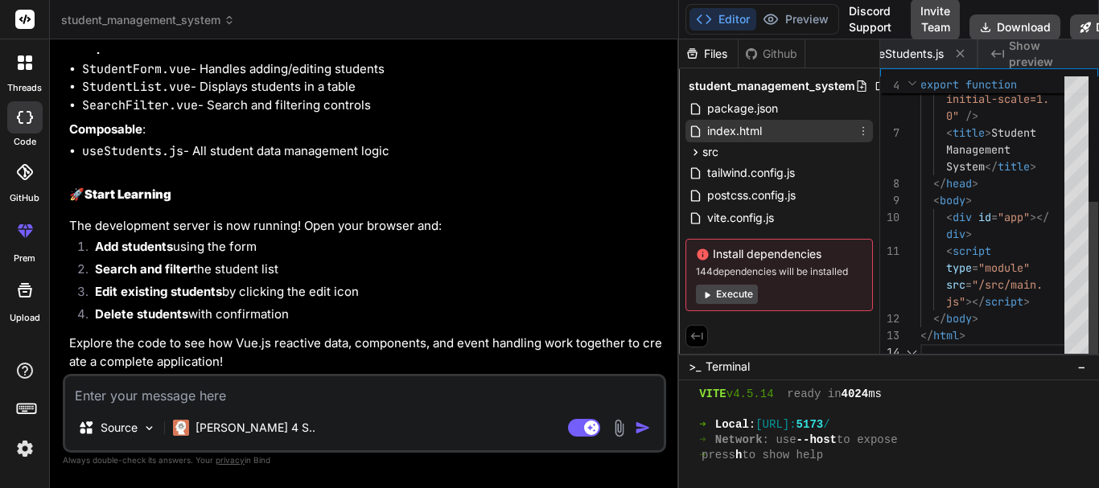
scroll to position [0, 111]
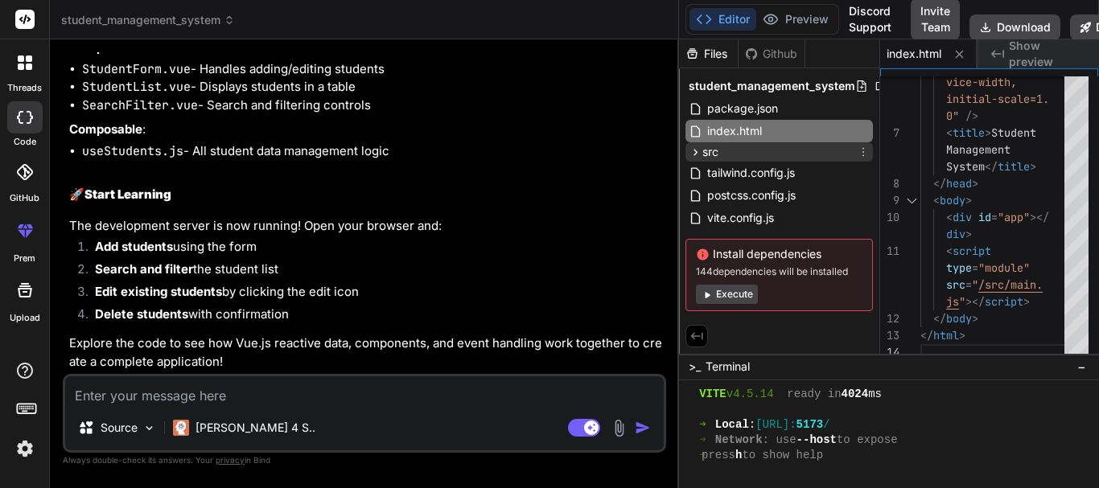
click at [715, 153] on span "src" at bounding box center [710, 152] width 16 height 16
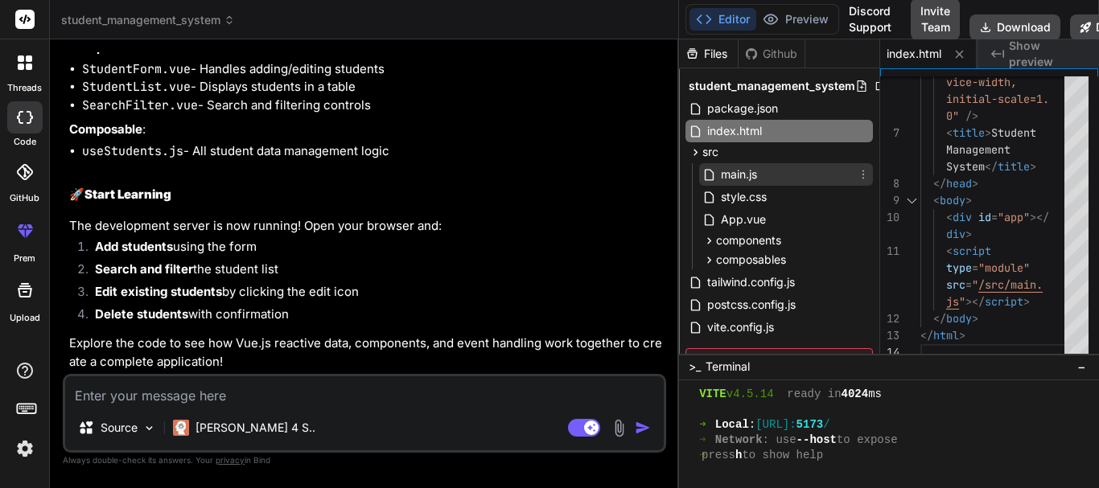
click at [738, 178] on span "main.js" at bounding box center [738, 174] width 39 height 19
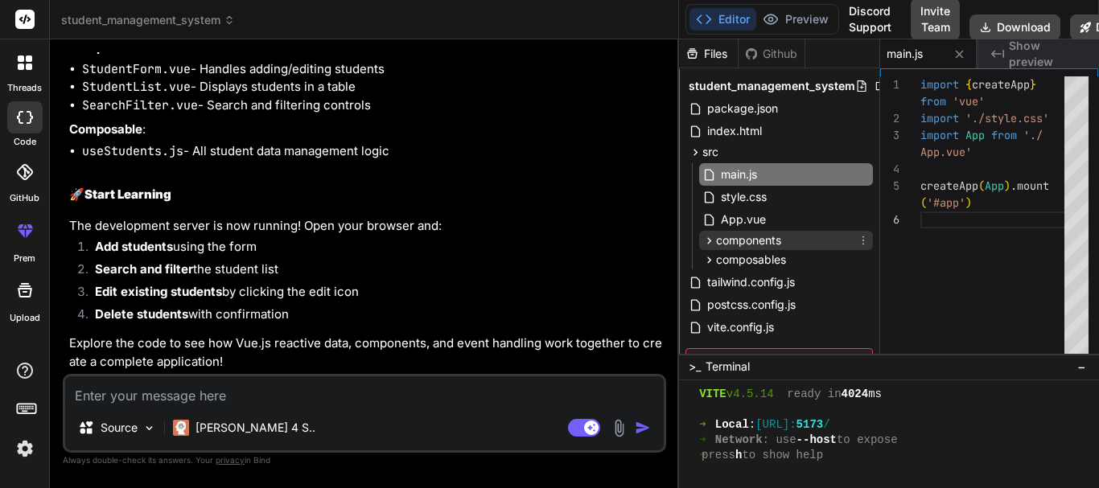
click at [743, 242] on span "components" at bounding box center [748, 240] width 65 height 16
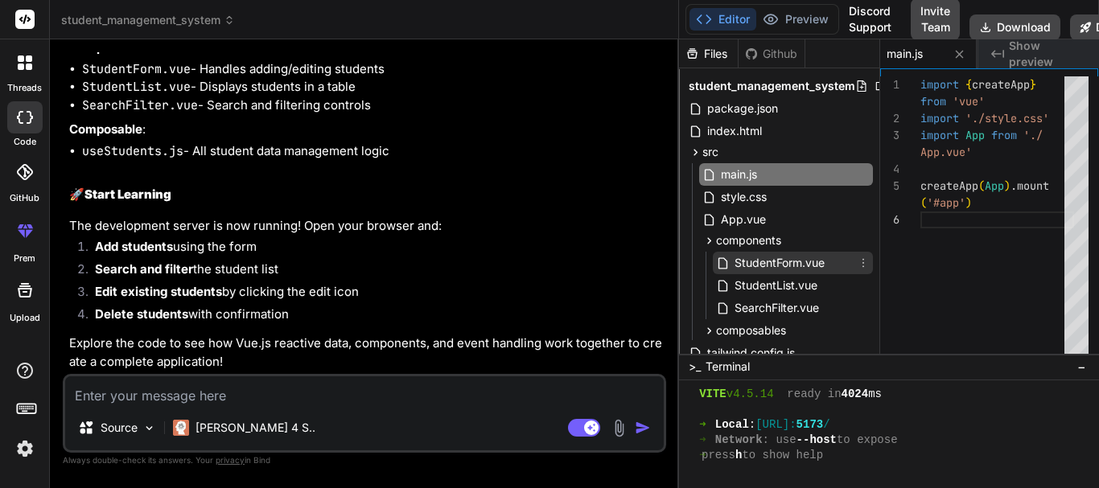
click at [742, 266] on span "StudentForm.vue" at bounding box center [779, 262] width 93 height 19
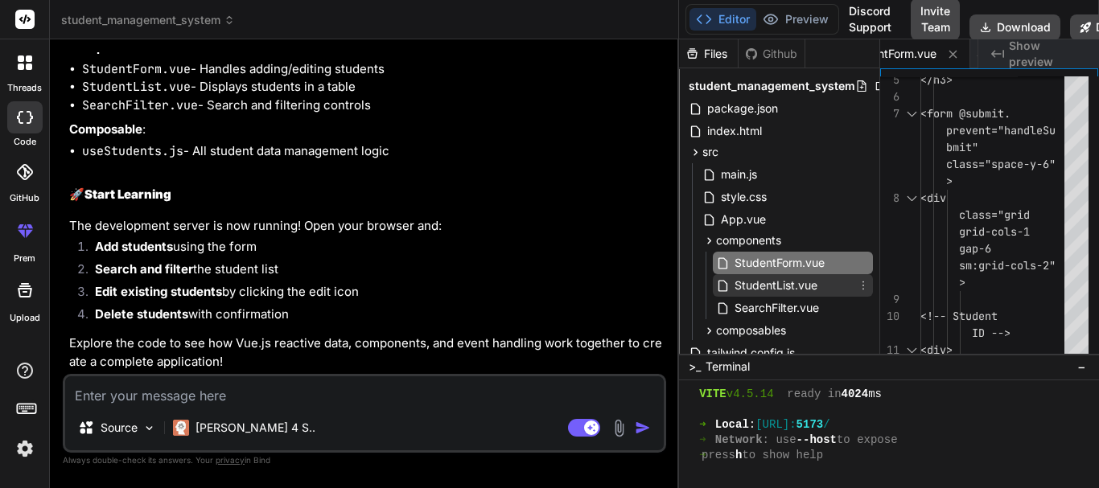
click at [752, 284] on span "StudentList.vue" at bounding box center [776, 285] width 86 height 19
type textarea "return date.toLocaleDateString('en-US', { year: 'numeric', month: 'short', day:…"
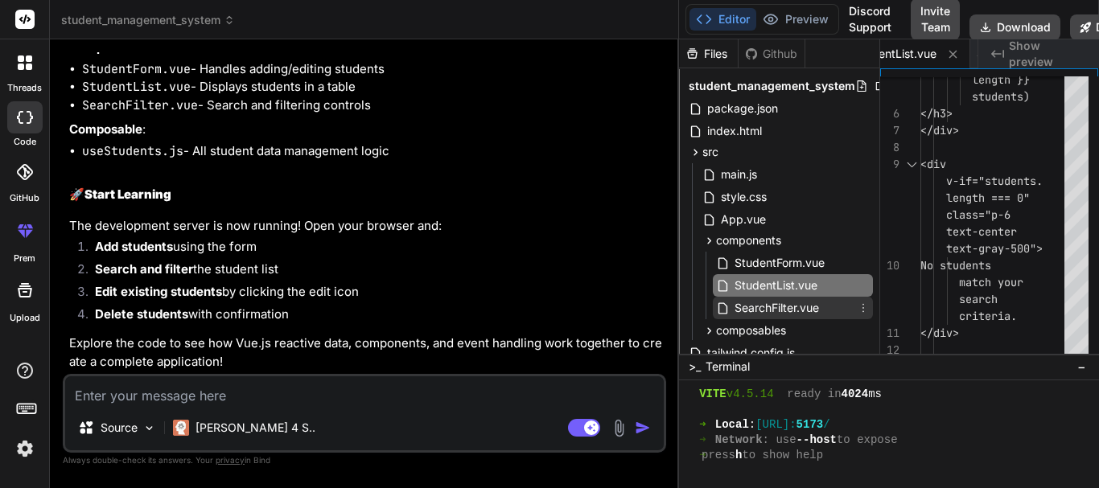
click at [757, 298] on span "SearchFilter.vue" at bounding box center [777, 307] width 88 height 19
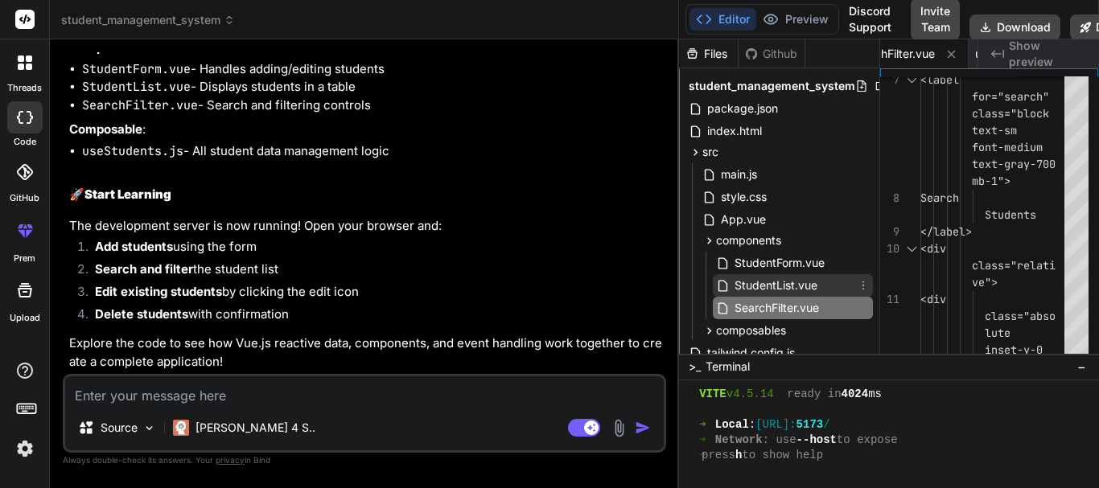
click at [743, 290] on span "StudentList.vue" at bounding box center [776, 285] width 86 height 19
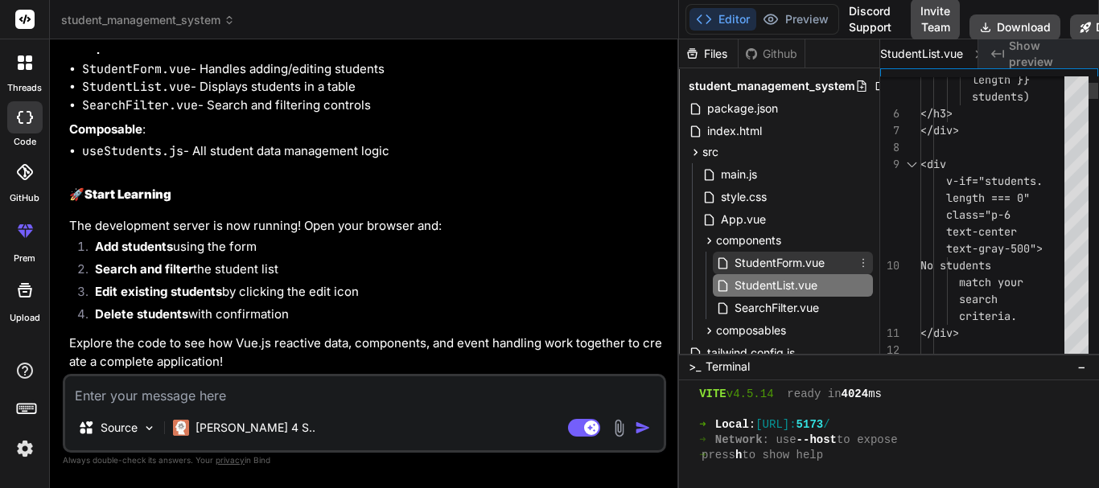
click at [746, 261] on span "StudentForm.vue" at bounding box center [779, 262] width 93 height 19
type textarea "} } </script>"
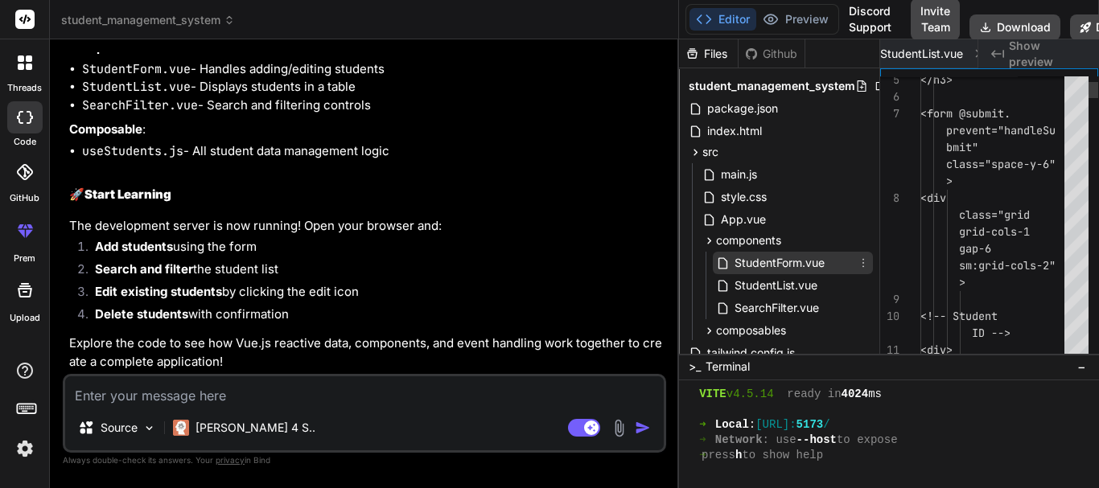
scroll to position [0, 866]
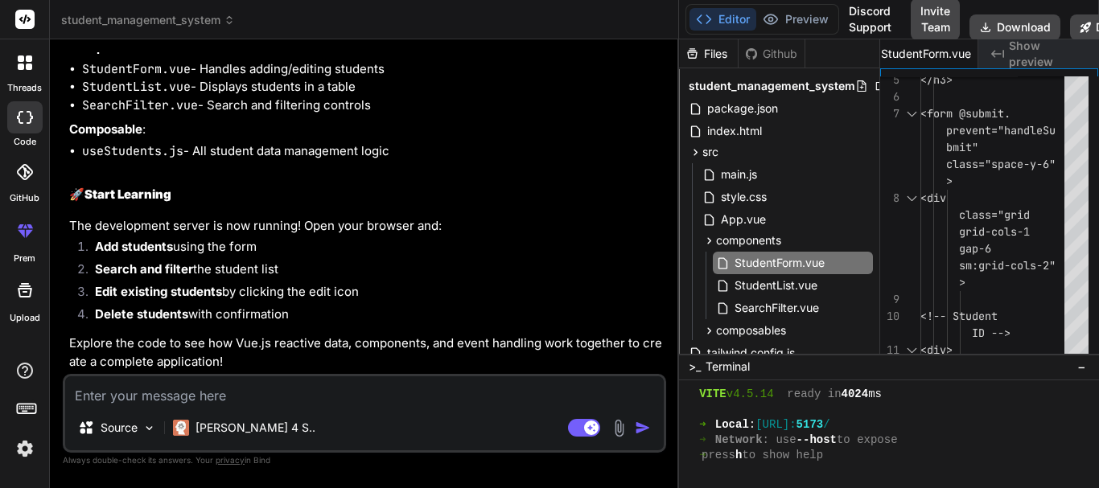
click at [520, 238] on li "Add students using the form" at bounding box center [372, 249] width 581 height 23
